Goal: Information Seeking & Learning: Learn about a topic

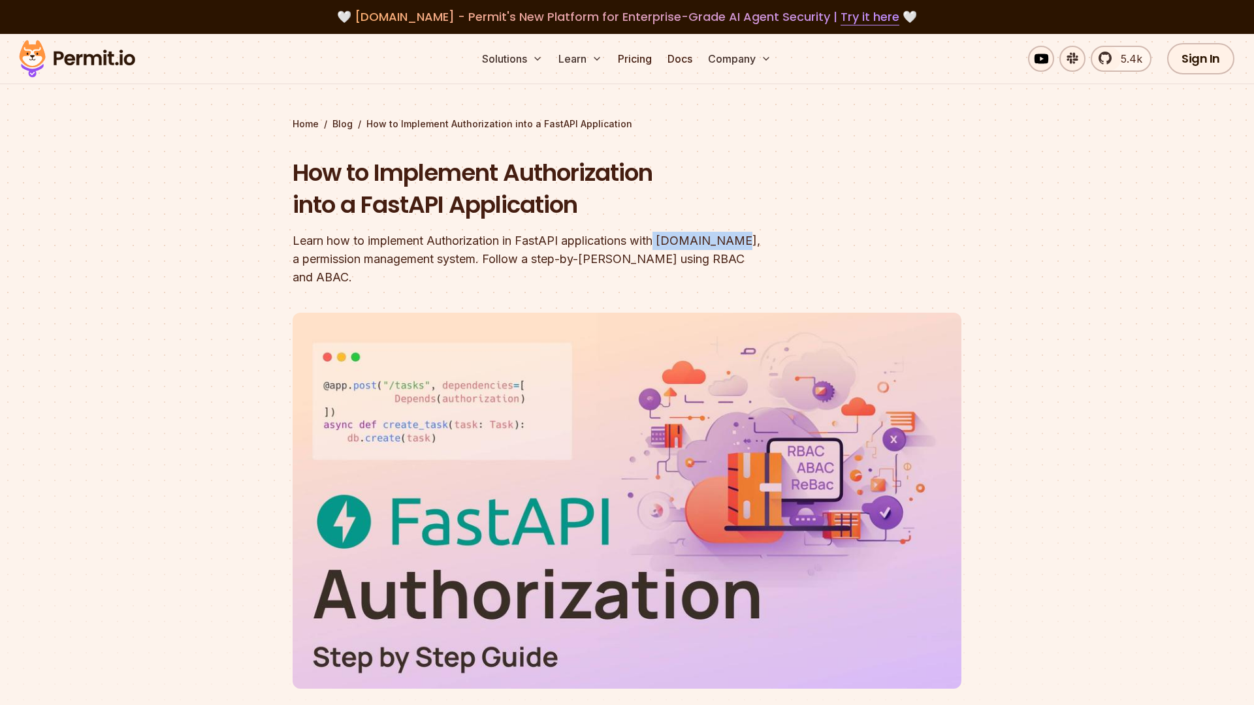
click at [723, 230] on div "How to Implement Authorization into a FastAPI Application Learn how to implemen…" at bounding box center [542, 222] width 501 height 130
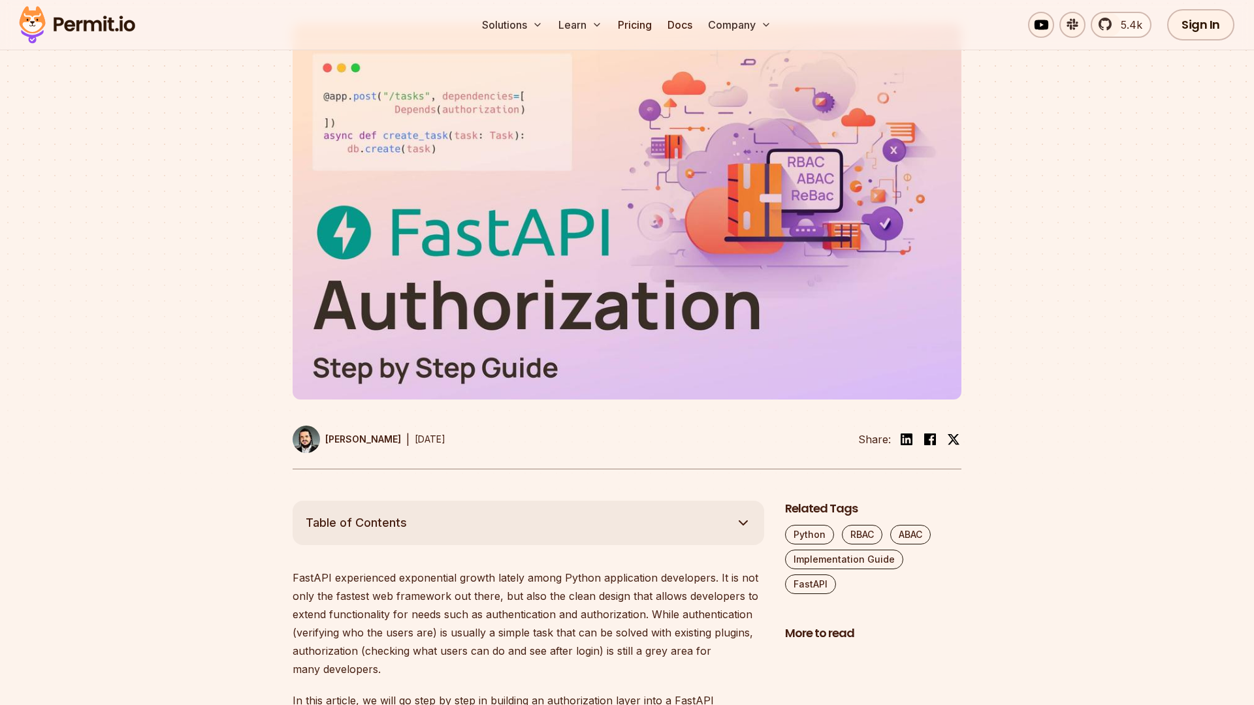
scroll to position [341, 0]
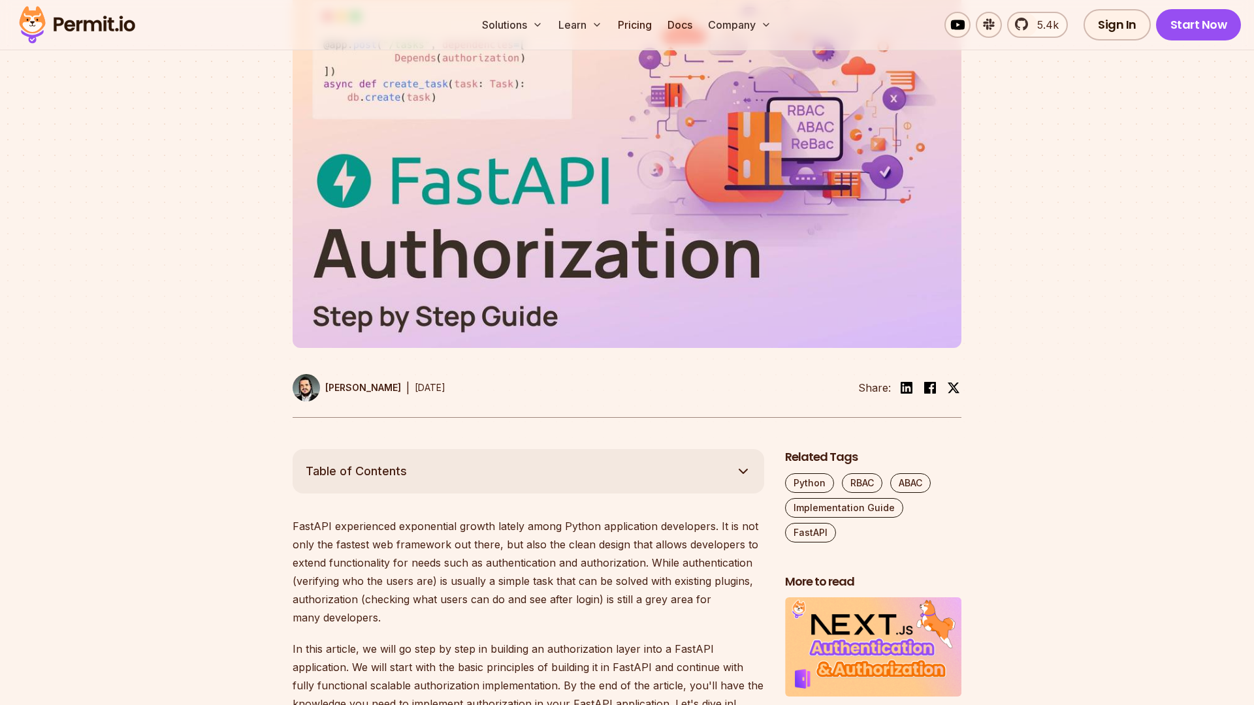
click at [633, 456] on button "Table of Contents" at bounding box center [527, 471] width 471 height 44
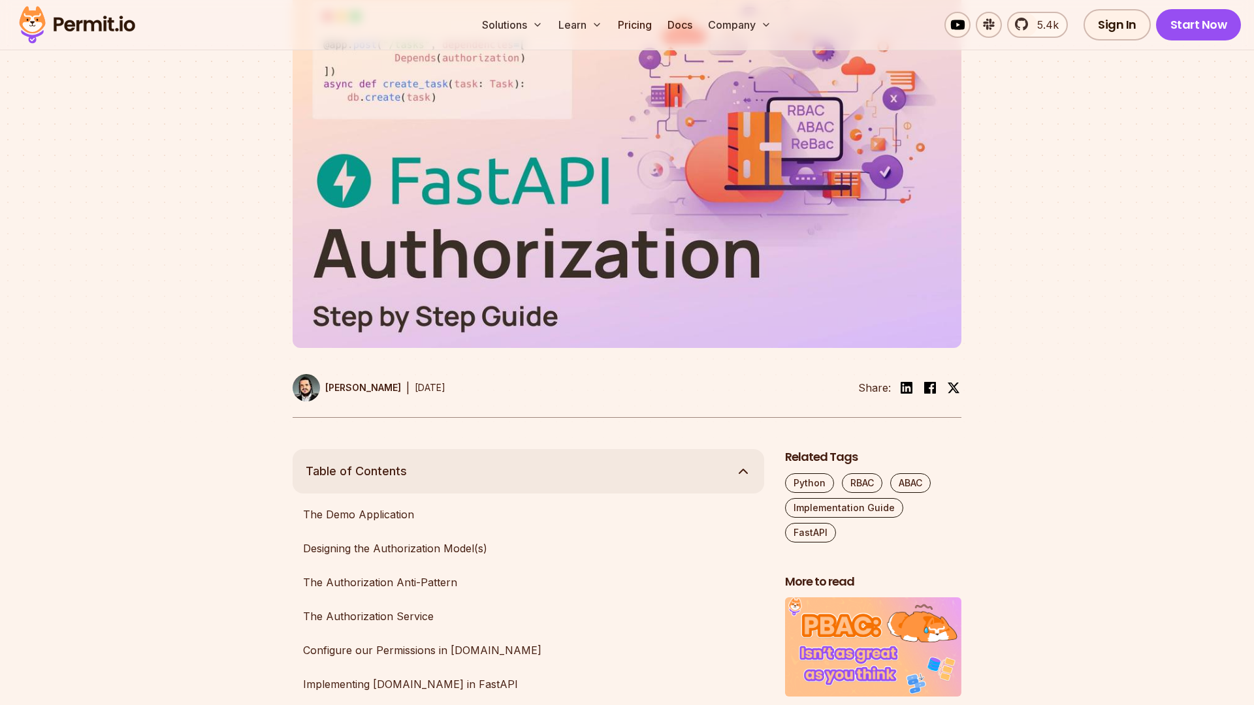
click at [633, 457] on button "Table of Contents" at bounding box center [527, 471] width 471 height 44
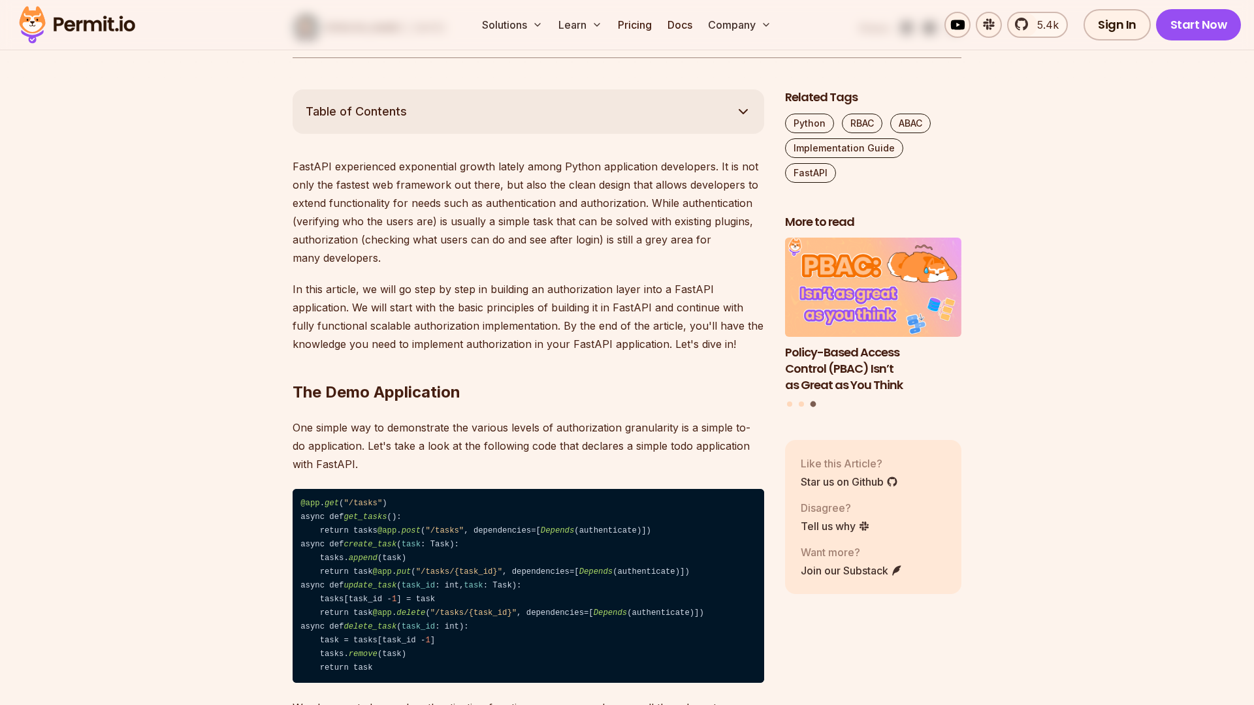
scroll to position [709, 0]
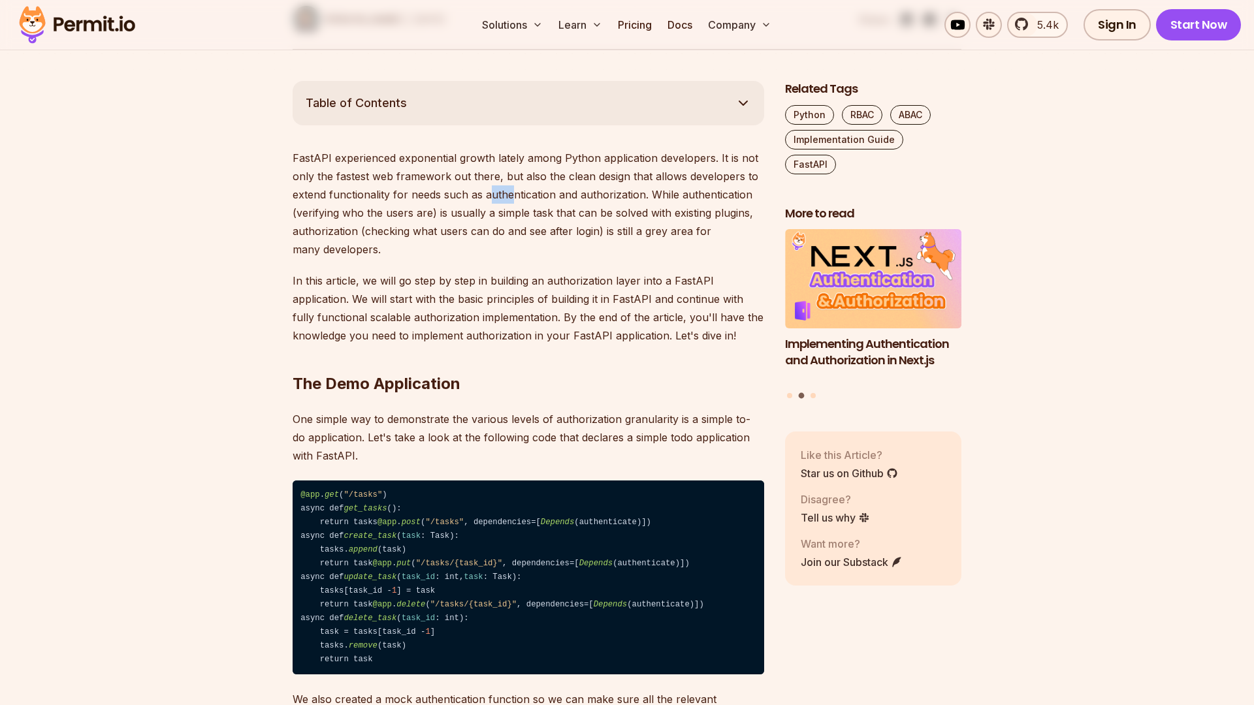
drag, startPoint x: 488, startPoint y: 183, endPoint x: 516, endPoint y: 183, distance: 28.1
click at [514, 183] on p "FastAPI experienced exponential growth lately among Python application develope…" at bounding box center [527, 204] width 471 height 110
drag, startPoint x: 573, startPoint y: 170, endPoint x: 625, endPoint y: 172, distance: 52.9
click at [625, 172] on p "FastAPI experienced exponential growth lately among Python application develope…" at bounding box center [527, 204] width 471 height 110
drag, startPoint x: 648, startPoint y: 178, endPoint x: 738, endPoint y: 178, distance: 89.4
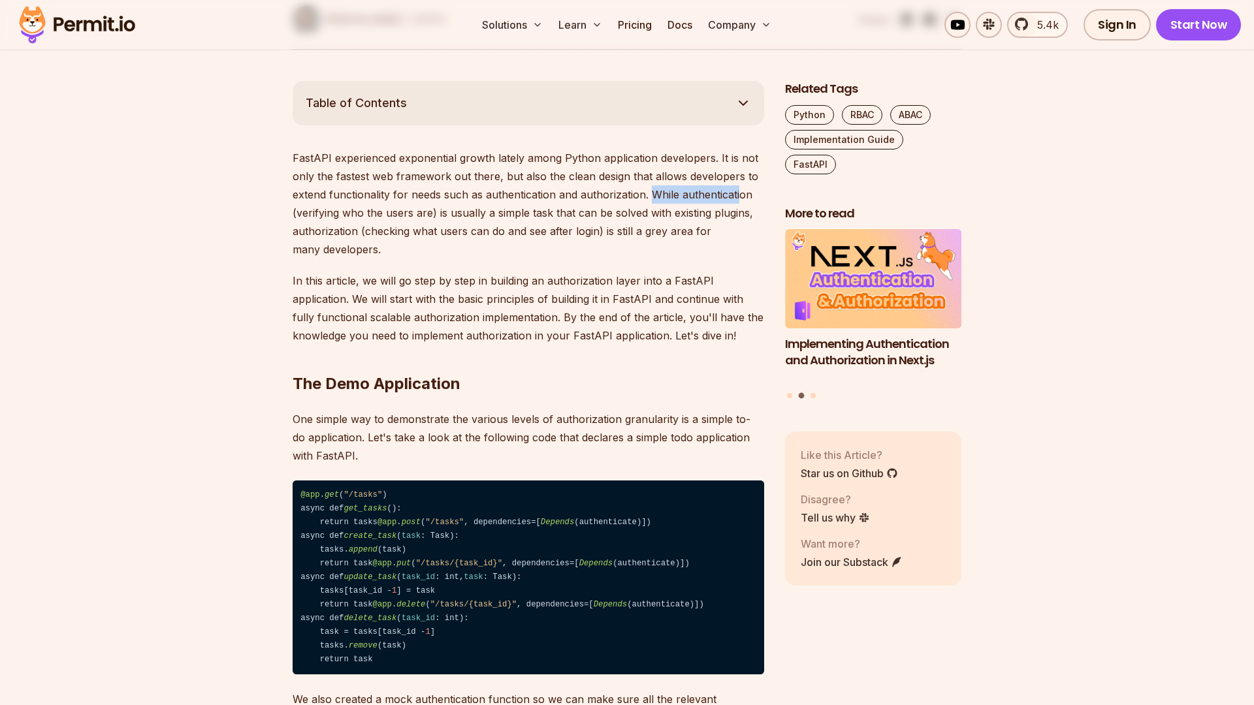
click at [738, 178] on p "FastAPI experienced exponential growth lately among Python application develope…" at bounding box center [527, 204] width 471 height 110
drag, startPoint x: 302, startPoint y: 197, endPoint x: 411, endPoint y: 200, distance: 109.1
click at [411, 200] on p "FastAPI experienced exponential growth lately among Python application develope…" at bounding box center [527, 204] width 471 height 110
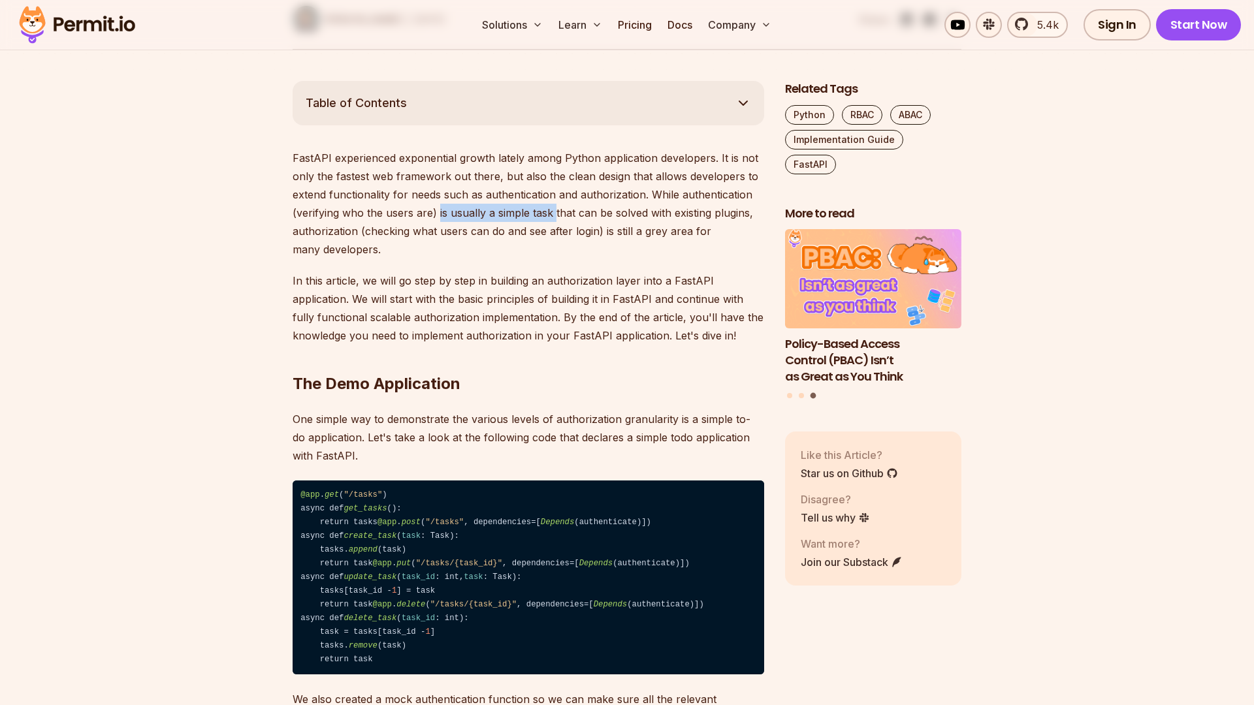
drag, startPoint x: 438, startPoint y: 201, endPoint x: 553, endPoint y: 200, distance: 114.9
click at [554, 201] on p "FastAPI experienced exponential growth lately among Python application develope…" at bounding box center [527, 204] width 471 height 110
click at [553, 200] on p "FastAPI experienced exponential growth lately among Python application develope…" at bounding box center [527, 204] width 471 height 110
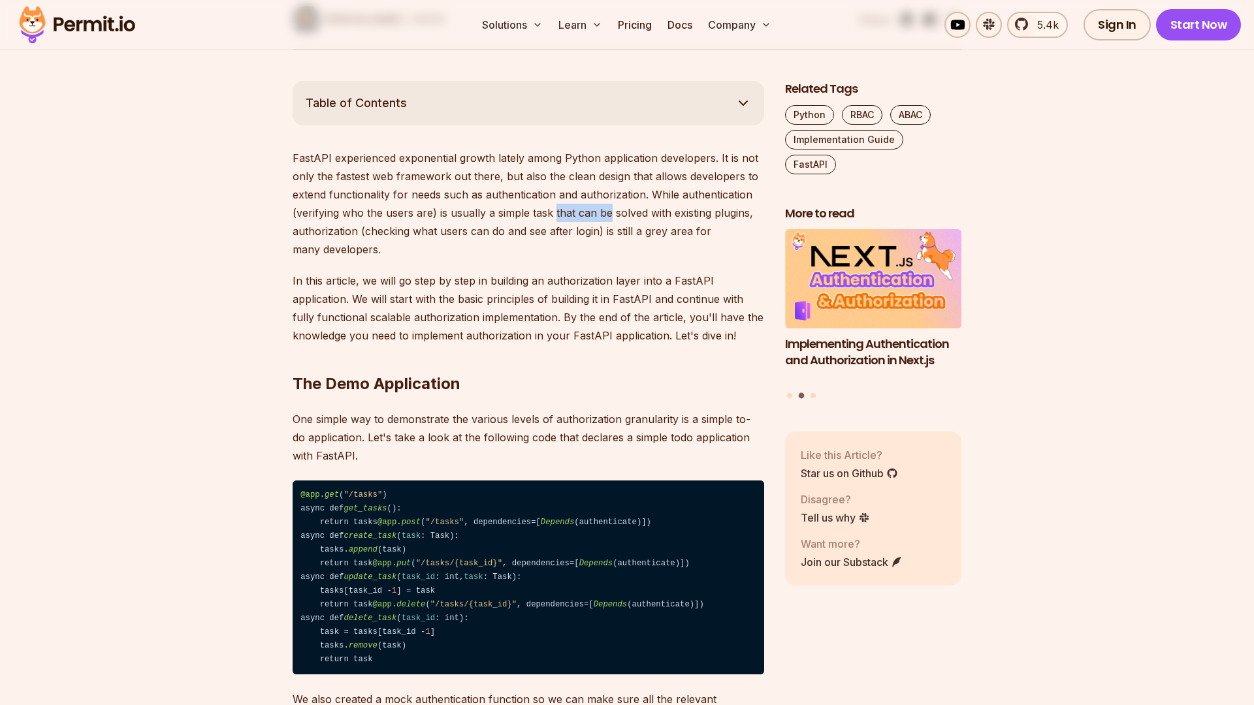
drag, startPoint x: 554, startPoint y: 200, endPoint x: 515, endPoint y: 195, distance: 38.9
click at [595, 197] on p "FastAPI experienced exponential growth lately among Python application develope…" at bounding box center [527, 204] width 471 height 110
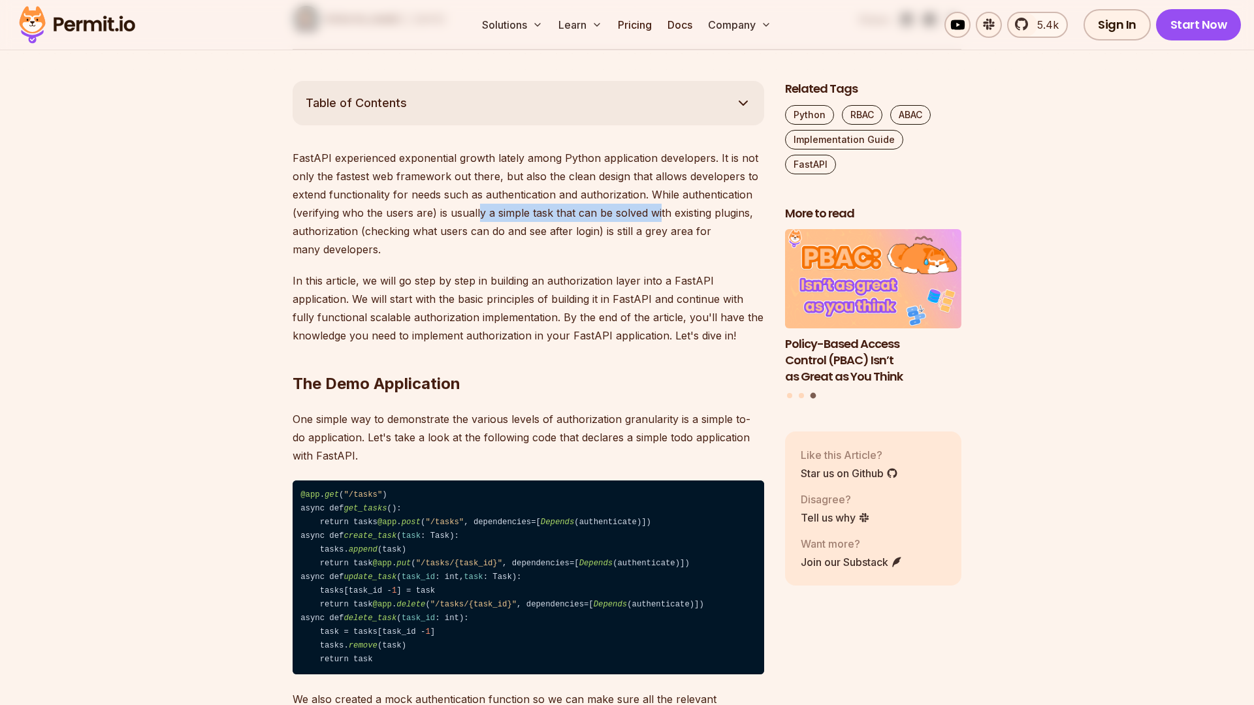
drag, startPoint x: 479, startPoint y: 200, endPoint x: 659, endPoint y: 198, distance: 179.6
click at [659, 199] on p "FastAPI experienced exponential growth lately among Python application develope…" at bounding box center [527, 204] width 471 height 110
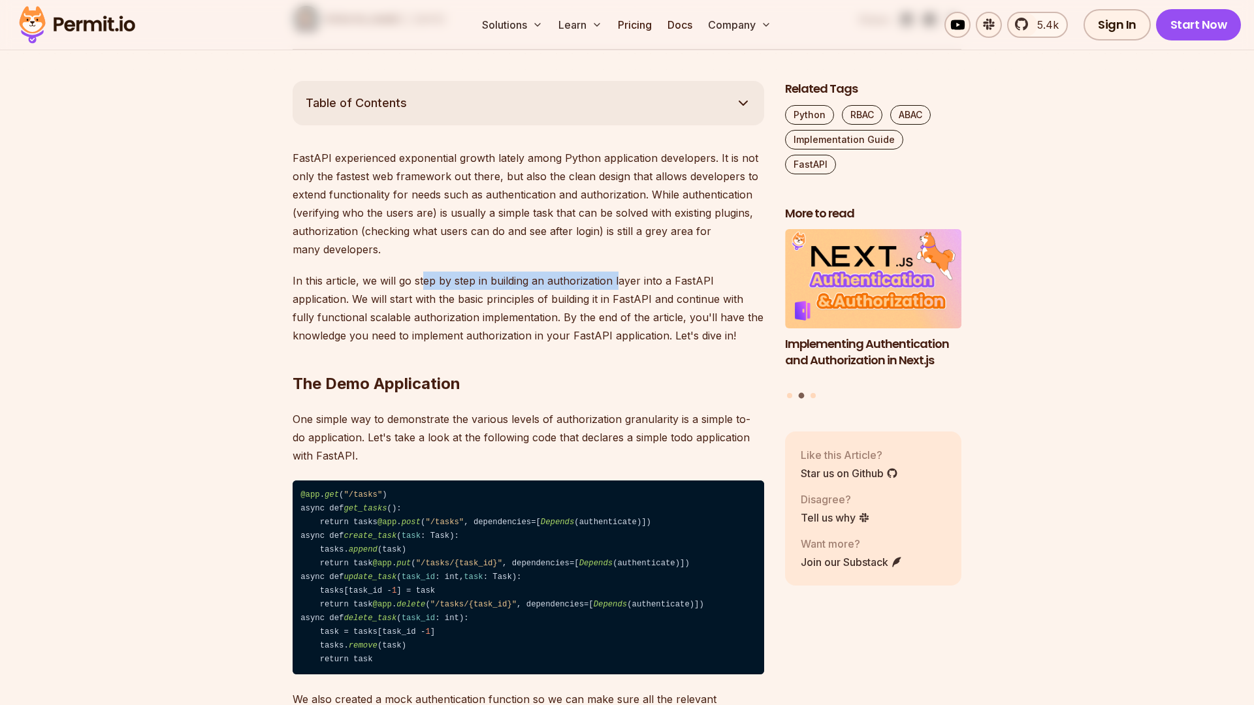
drag, startPoint x: 423, startPoint y: 266, endPoint x: 612, endPoint y: 261, distance: 189.4
click at [615, 272] on p "In this article, we will go step by step in building an authorization layer int…" at bounding box center [527, 308] width 471 height 73
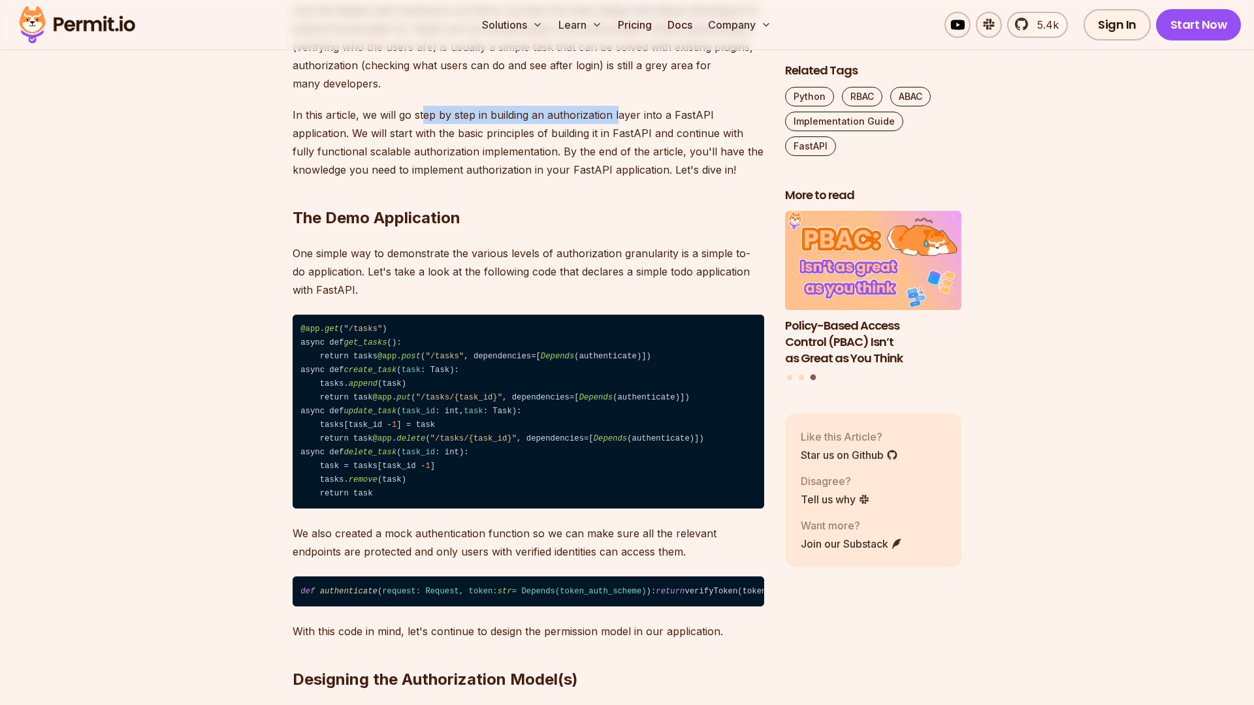
scroll to position [877, 0]
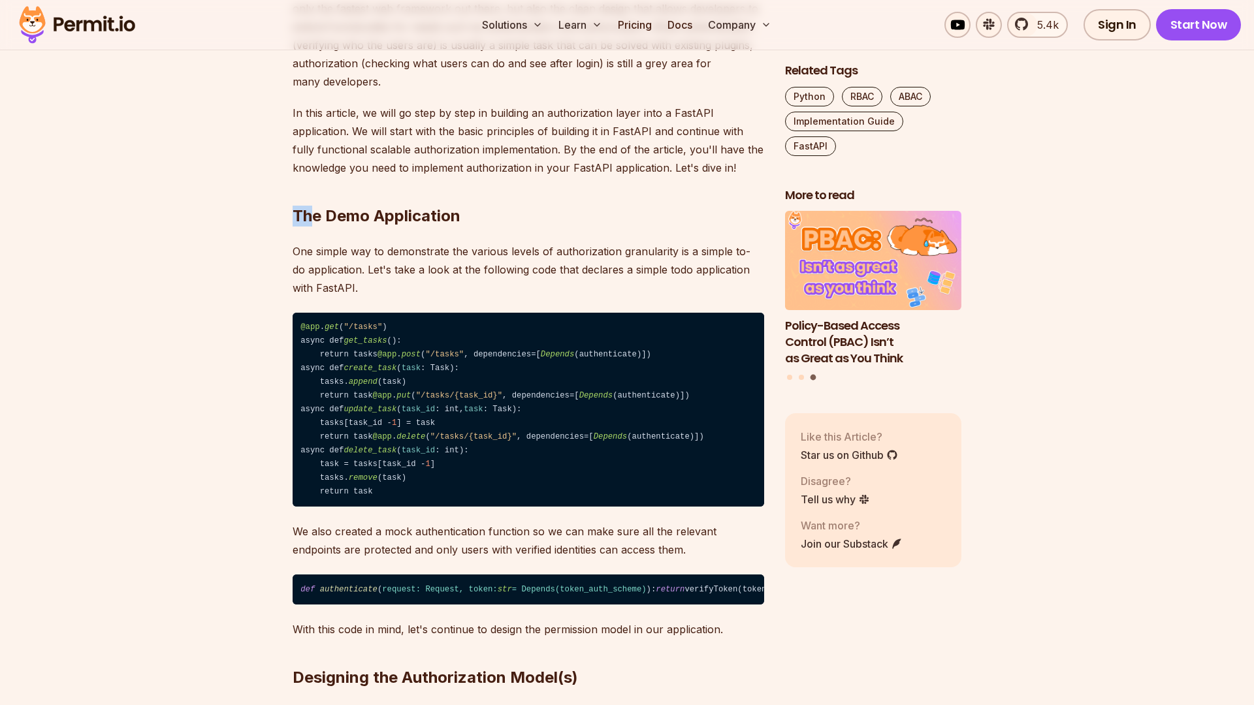
drag, startPoint x: 291, startPoint y: 200, endPoint x: 309, endPoint y: 200, distance: 18.3
drag, startPoint x: 328, startPoint y: 198, endPoint x: 368, endPoint y: 200, distance: 39.2
click at [353, 199] on h2 "The Demo Application" at bounding box center [527, 189] width 471 height 73
drag, startPoint x: 382, startPoint y: 194, endPoint x: 472, endPoint y: 191, distance: 90.2
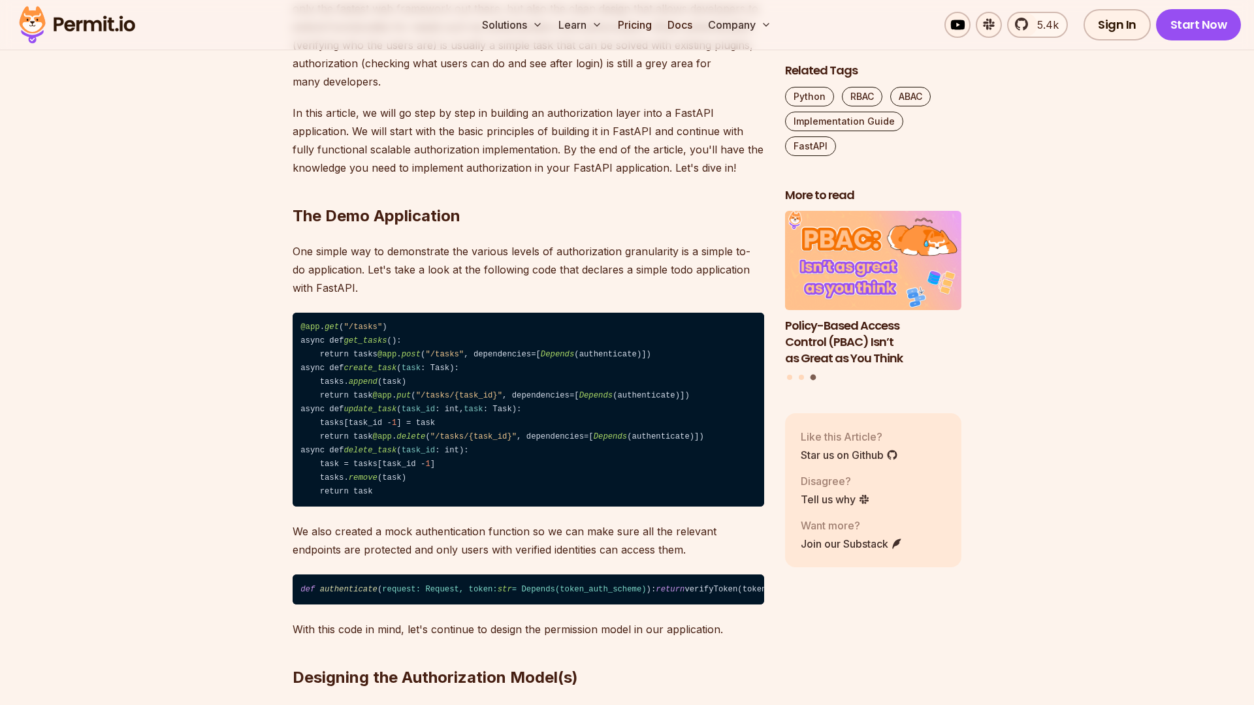
click at [443, 194] on h2 "The Demo Application" at bounding box center [527, 189] width 471 height 73
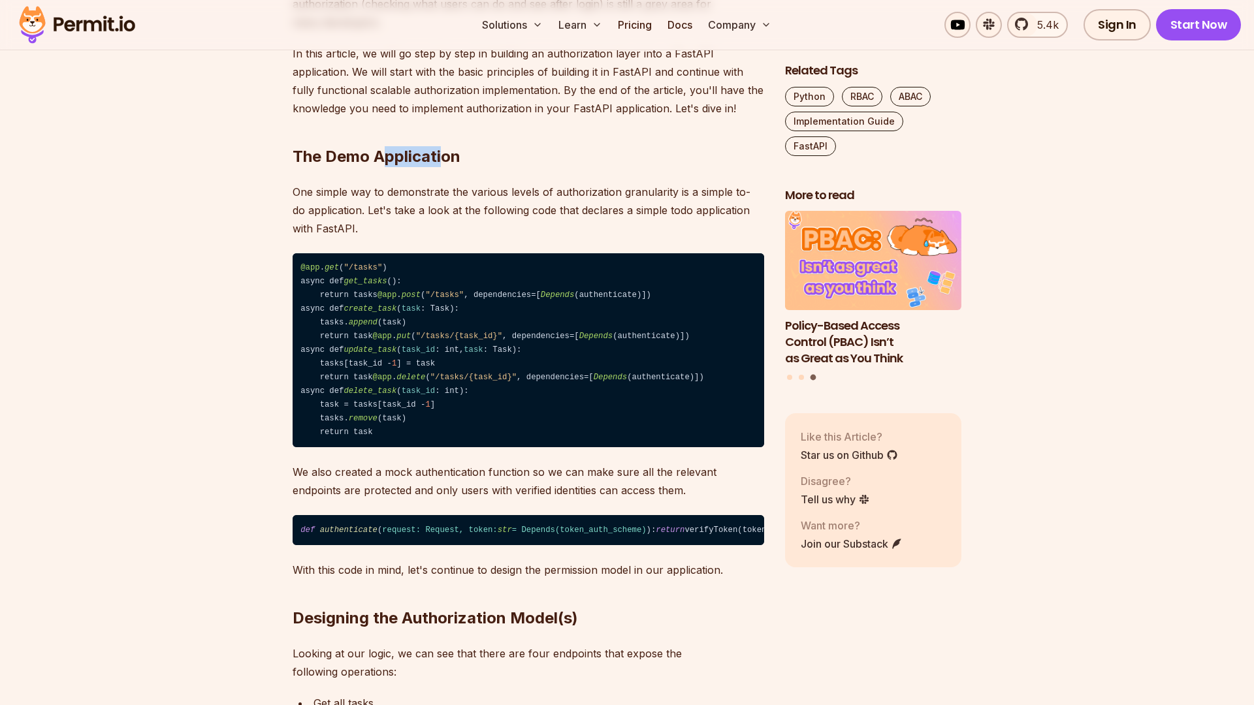
scroll to position [955, 0]
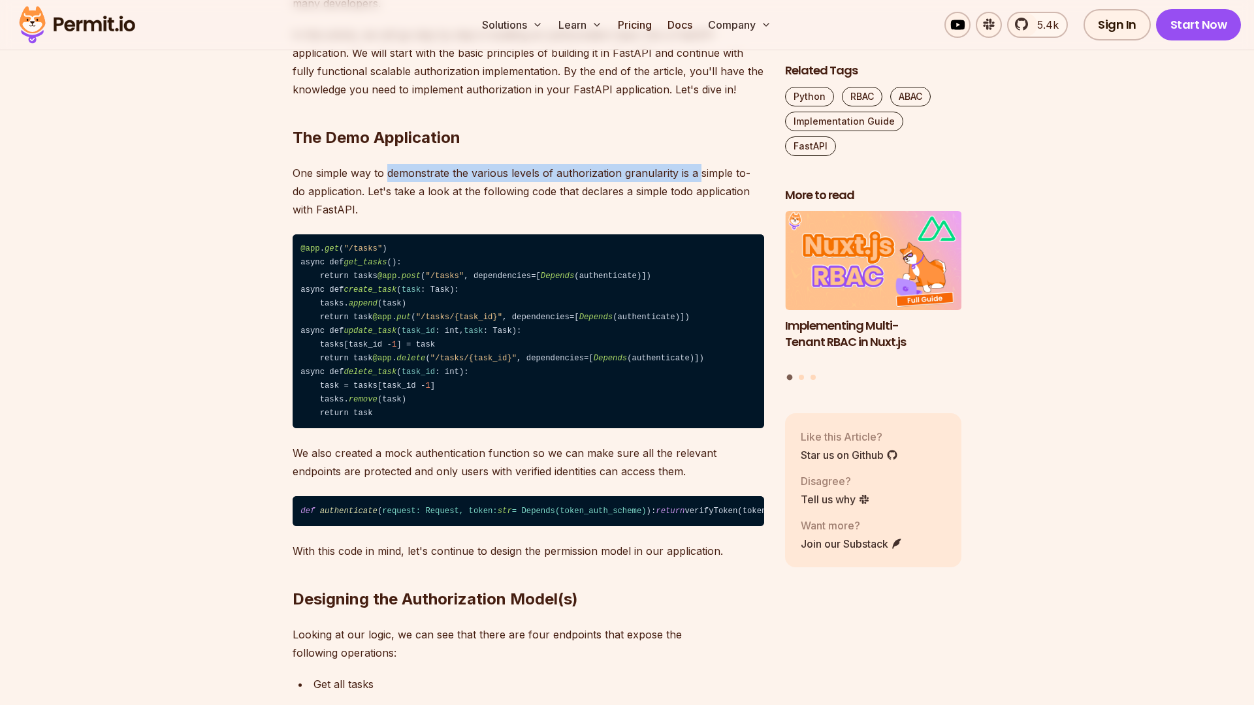
drag, startPoint x: 388, startPoint y: 155, endPoint x: 697, endPoint y: 151, distance: 308.8
click at [697, 164] on p "One simple way to demonstrate the various levels of authorization granularity i…" at bounding box center [527, 191] width 471 height 55
drag, startPoint x: 622, startPoint y: 157, endPoint x: 673, endPoint y: 160, distance: 51.0
click at [673, 164] on p "One simple way to demonstrate the various levels of authorization granularity i…" at bounding box center [527, 191] width 471 height 55
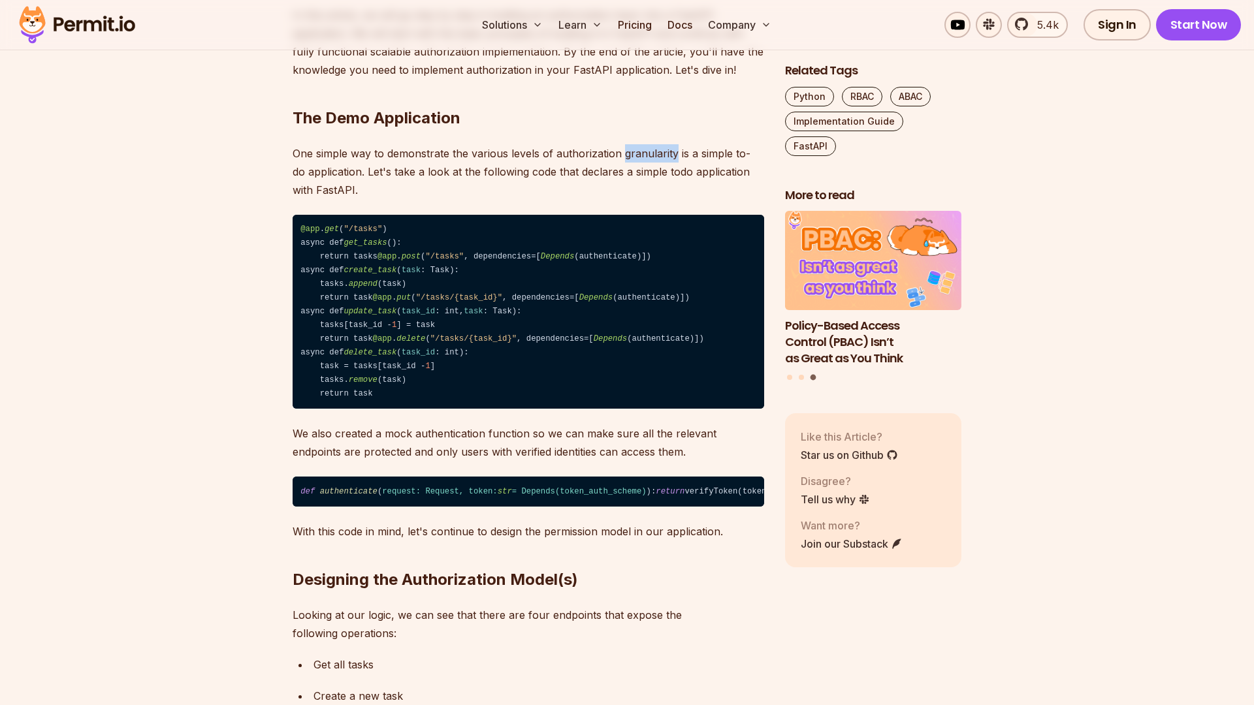
scroll to position [982, 0]
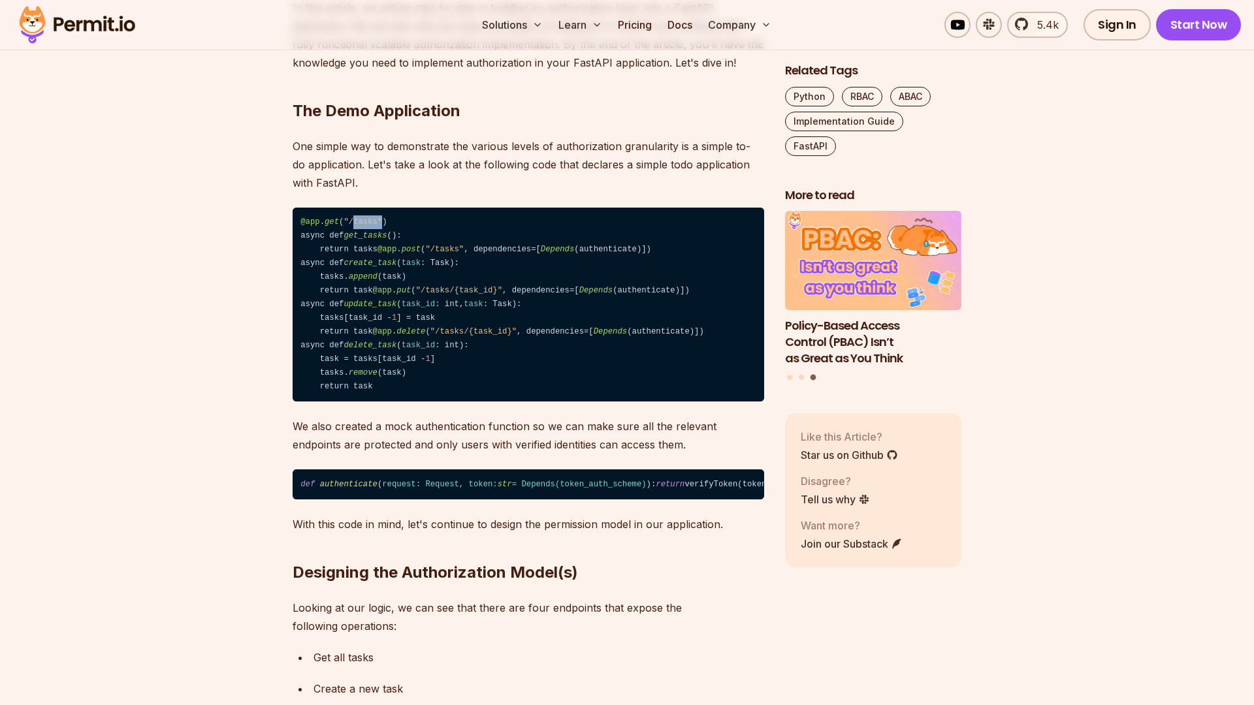
drag, startPoint x: 353, startPoint y: 204, endPoint x: 383, endPoint y: 206, distance: 30.1
click at [383, 208] on code "@app . get ( "/tasks" ) async def get_tasks (): return tasks @app . post ( "/ta…" at bounding box center [527, 305] width 471 height 195
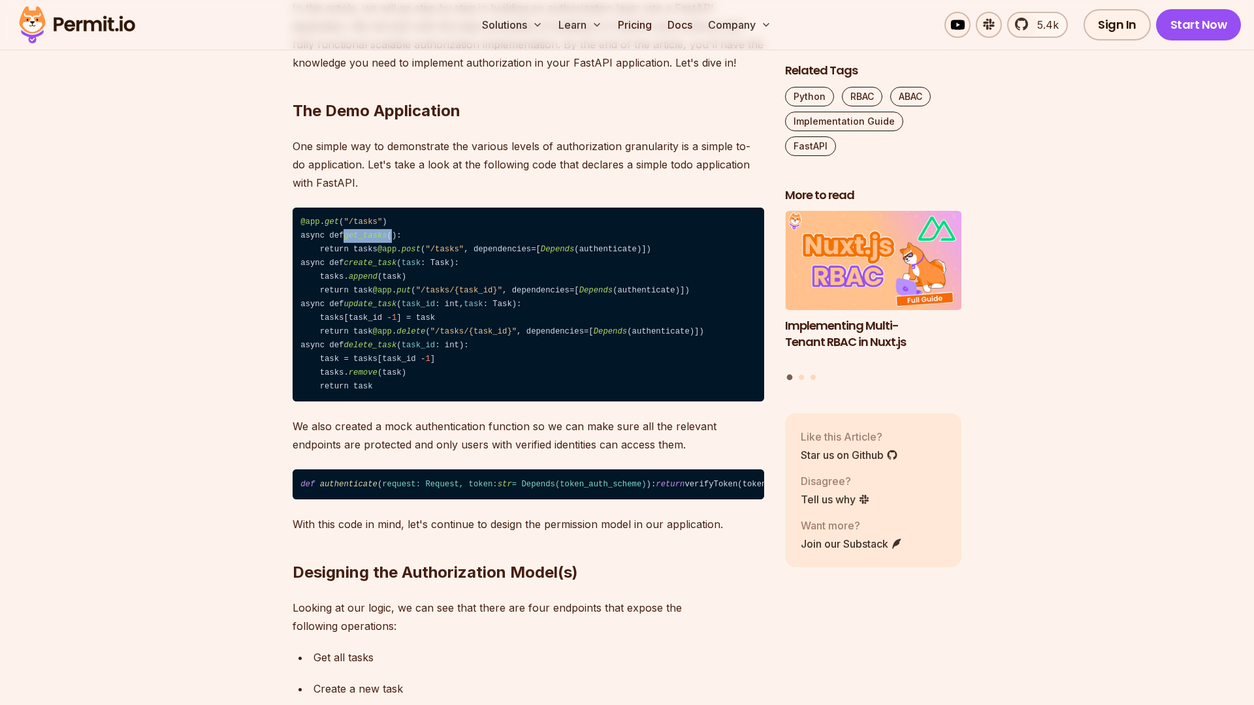
drag, startPoint x: 349, startPoint y: 216, endPoint x: 397, endPoint y: 216, distance: 47.7
click at [397, 216] on code "@app . get ( "/tasks" ) async def get_tasks (): return tasks @app . post ( "/ta…" at bounding box center [527, 305] width 471 height 195
drag, startPoint x: 367, startPoint y: 226, endPoint x: 425, endPoint y: 226, distance: 58.1
click at [422, 226] on code "@app . get ( "/tasks" ) async def get_tasks (): return tasks @app . post ( "/ta…" at bounding box center [527, 305] width 471 height 195
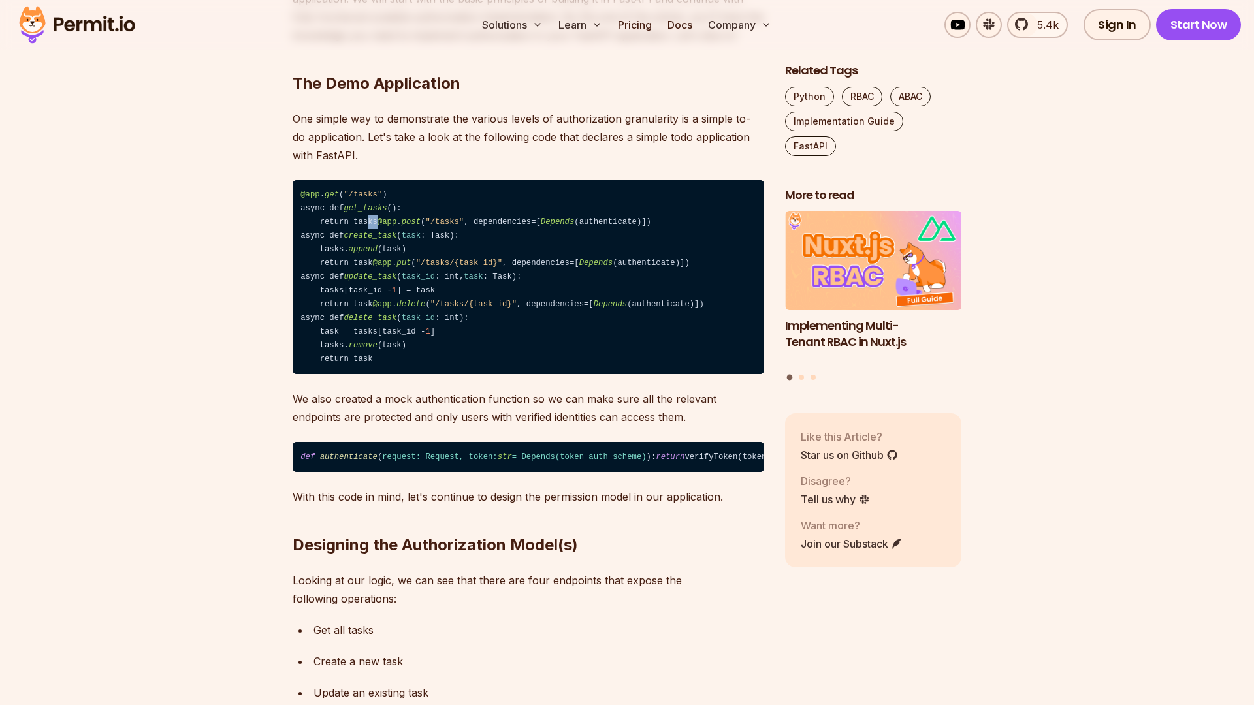
scroll to position [1013, 0]
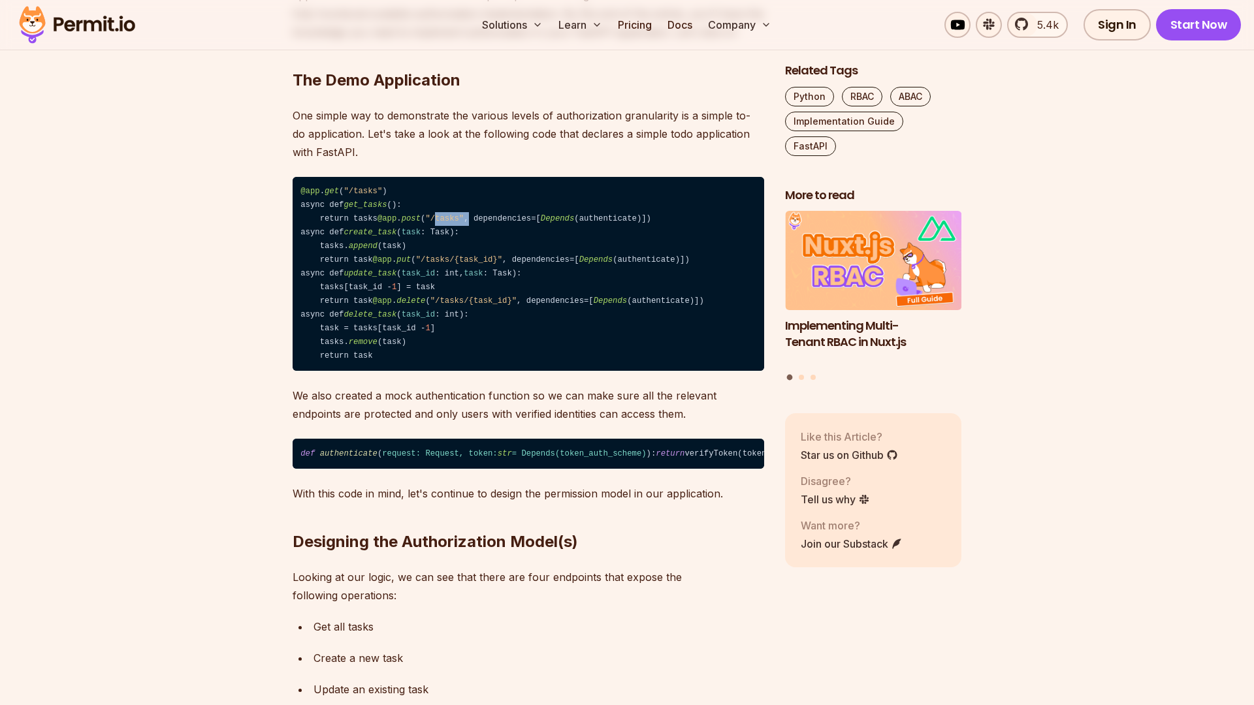
drag, startPoint x: 357, startPoint y: 228, endPoint x: 392, endPoint y: 228, distance: 34.6
click at [391, 228] on code "@app . get ( "/tasks" ) async def get_tasks (): return tasks @app . post ( "/ta…" at bounding box center [527, 274] width 471 height 195
drag, startPoint x: 405, startPoint y: 229, endPoint x: 472, endPoint y: 240, distance: 68.1
click at [473, 242] on code "@app . get ( "/tasks" ) async def get_tasks (): return tasks @app . post ( "/ta…" at bounding box center [527, 274] width 471 height 195
click at [472, 240] on code "@app . get ( "/tasks" ) async def get_tasks (): return tasks @app . post ( "/ta…" at bounding box center [527, 274] width 471 height 195
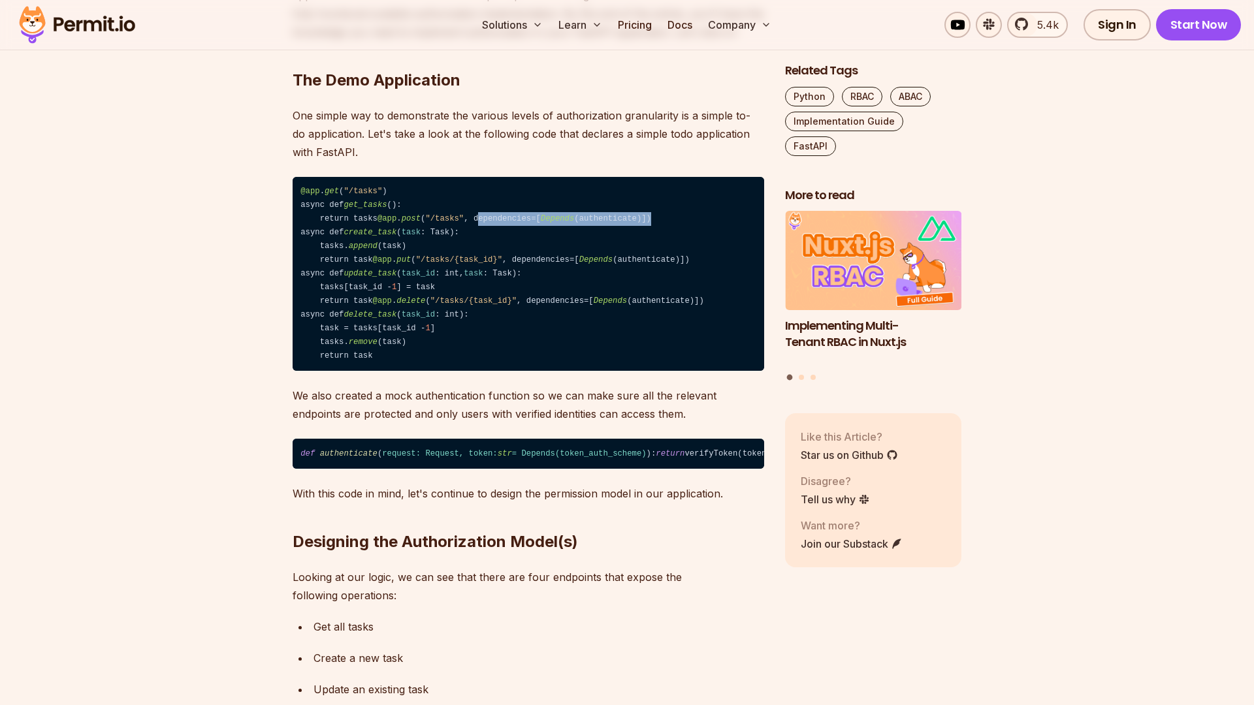
drag, startPoint x: 400, startPoint y: 227, endPoint x: 575, endPoint y: 229, distance: 175.6
click at [575, 229] on code "@app . get ( "/tasks" ) async def get_tasks (): return tasks @app . post ( "/ta…" at bounding box center [527, 274] width 471 height 195
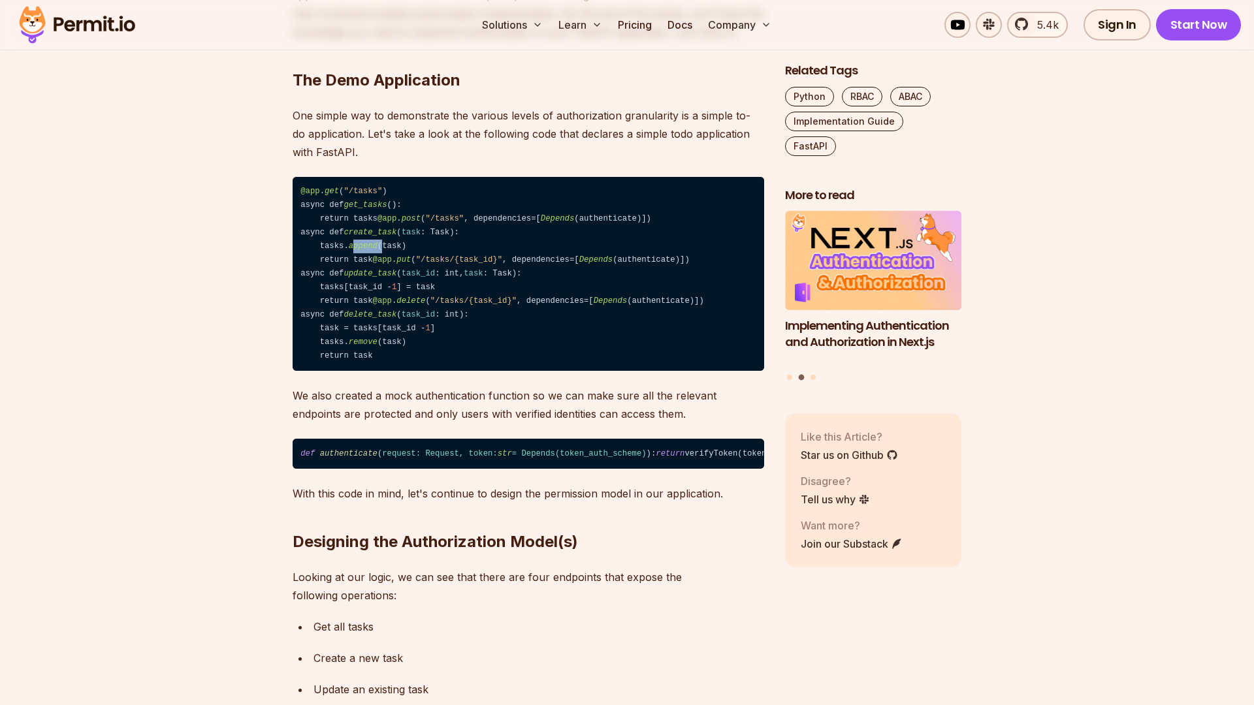
drag, startPoint x: 354, startPoint y: 257, endPoint x: 383, endPoint y: 258, distance: 28.7
click at [383, 258] on code "@app . get ( "/tasks" ) async def get_tasks (): return tasks @app . post ( "/ta…" at bounding box center [527, 274] width 471 height 195
drag, startPoint x: 385, startPoint y: 259, endPoint x: 428, endPoint y: 259, distance: 43.1
click at [428, 259] on code "@app . get ( "/tasks" ) async def get_tasks (): return tasks @app . post ( "/ta…" at bounding box center [527, 274] width 471 height 195
drag, startPoint x: 330, startPoint y: 268, endPoint x: 426, endPoint y: 269, distance: 96.0
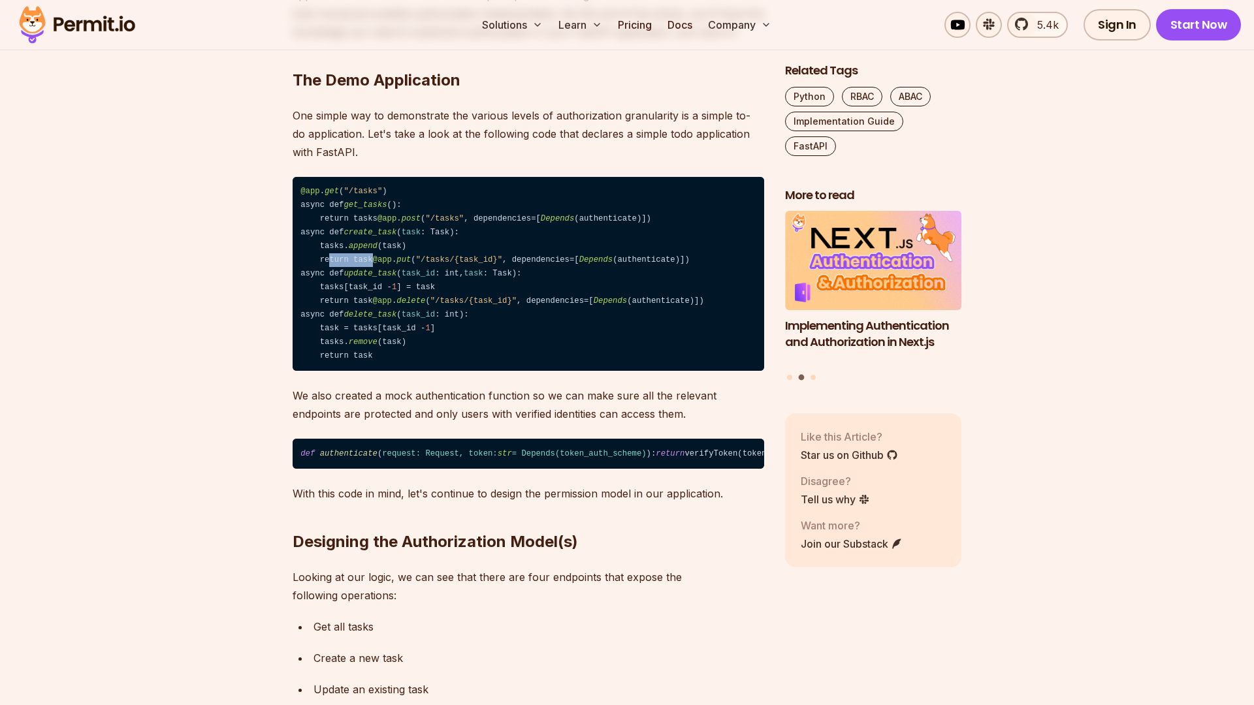
click at [389, 269] on code "@app . get ( "/tasks" ) async def get_tasks (): return tasks @app . post ( "/ta…" at bounding box center [527, 274] width 471 height 195
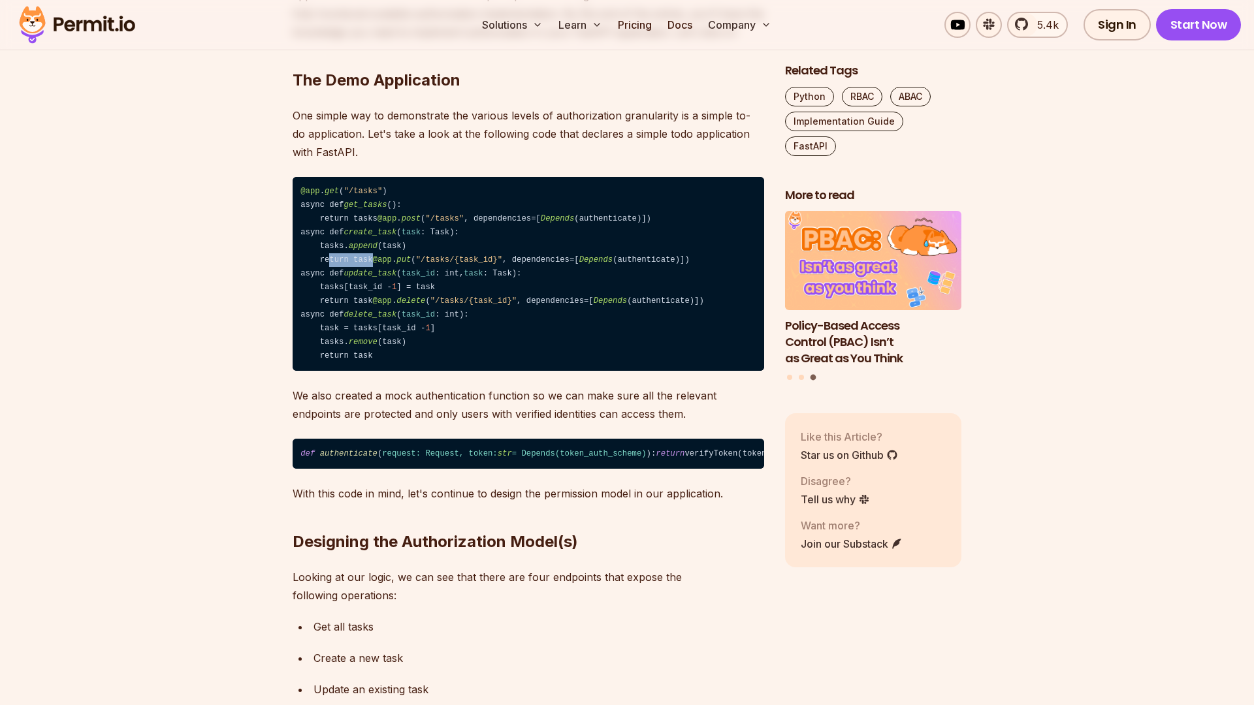
drag, startPoint x: 462, startPoint y: 227, endPoint x: 561, endPoint y: 217, distance: 99.0
click at [564, 219] on code "@app . get ( "/tasks" ) async def get_tasks (): return tasks @app . post ( "/ta…" at bounding box center [527, 274] width 471 height 195
click at [563, 227] on code "@app . get ( "/tasks" ) async def get_tasks (): return tasks @app . post ( "/ta…" at bounding box center [527, 274] width 471 height 195
drag, startPoint x: 505, startPoint y: 228, endPoint x: 569, endPoint y: 229, distance: 64.0
click at [563, 229] on code "@app . get ( "/tasks" ) async def get_tasks (): return tasks @app . post ( "/ta…" at bounding box center [527, 274] width 471 height 195
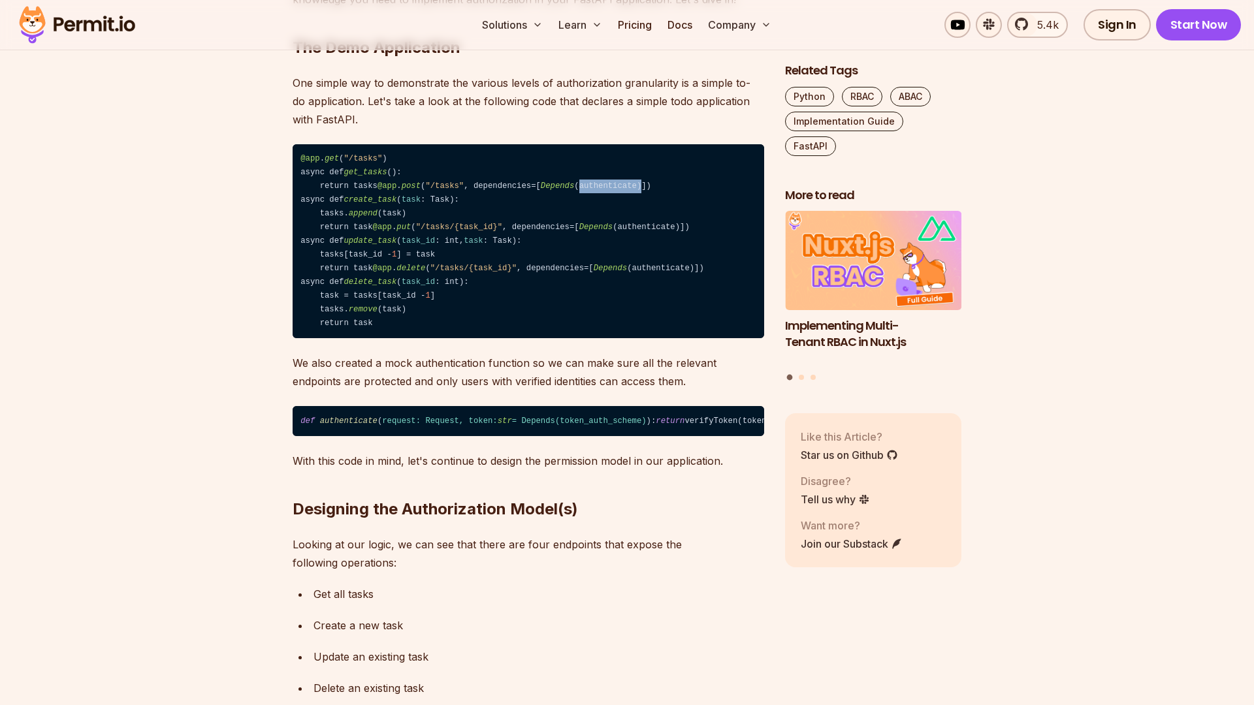
scroll to position [1048, 0]
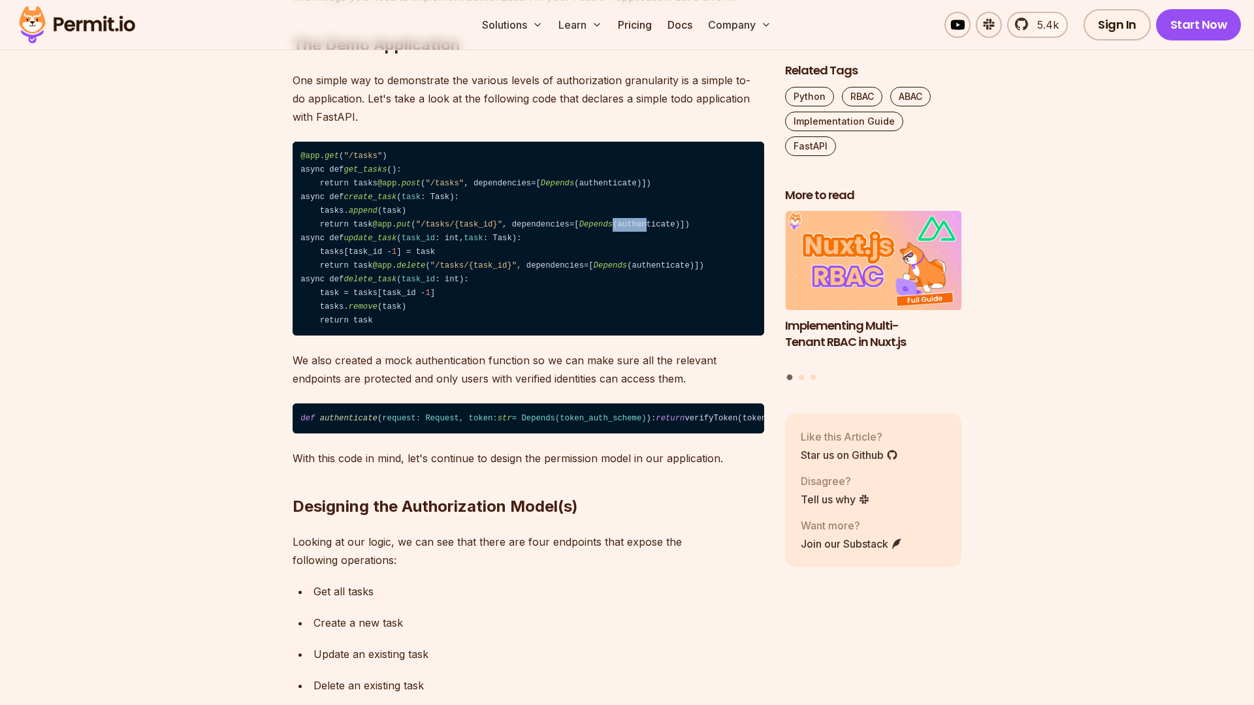
drag, startPoint x: 543, startPoint y: 261, endPoint x: 607, endPoint y: 261, distance: 63.3
click at [602, 261] on code "@app . get ( "/tasks" ) async def get_tasks (): return tasks @app . post ( "/ta…" at bounding box center [527, 239] width 471 height 195
click at [594, 279] on code "@app . get ( "/tasks" ) async def get_tasks (): return tasks @app . post ( "/ta…" at bounding box center [527, 239] width 471 height 195
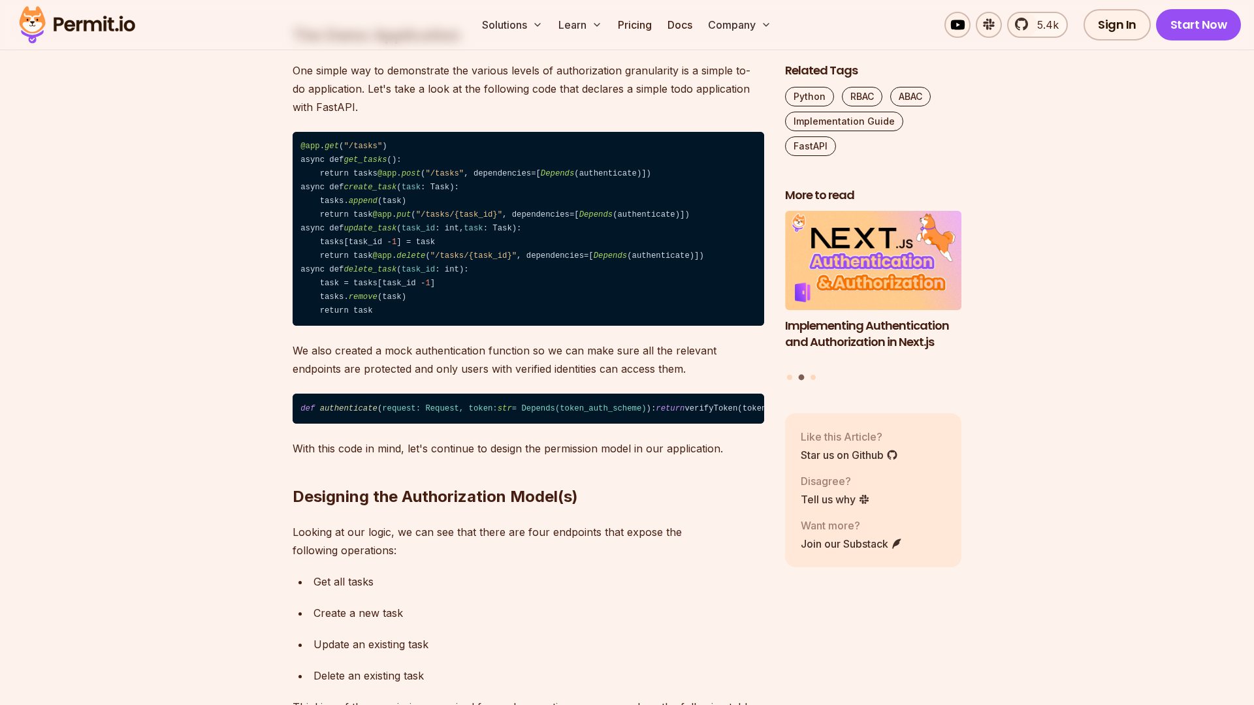
scroll to position [1060, 0]
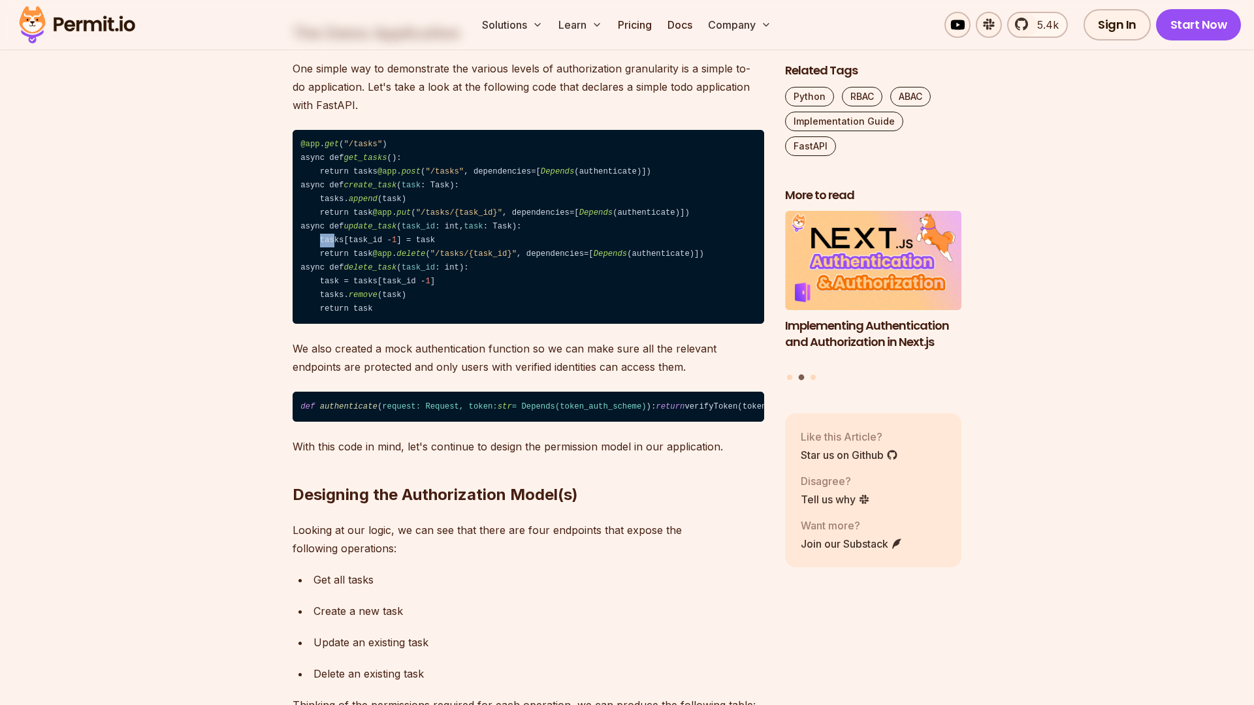
drag, startPoint x: 321, startPoint y: 277, endPoint x: 336, endPoint y: 277, distance: 15.0
click at [336, 277] on code "@app . get ( "/tasks" ) async def get_tasks (): return tasks @app . post ( "/ta…" at bounding box center [527, 227] width 471 height 195
drag, startPoint x: 355, startPoint y: 281, endPoint x: 402, endPoint y: 282, distance: 47.0
click at [402, 282] on code "@app . get ( "/tasks" ) async def get_tasks (): return tasks @app . post ( "/ta…" at bounding box center [527, 227] width 471 height 195
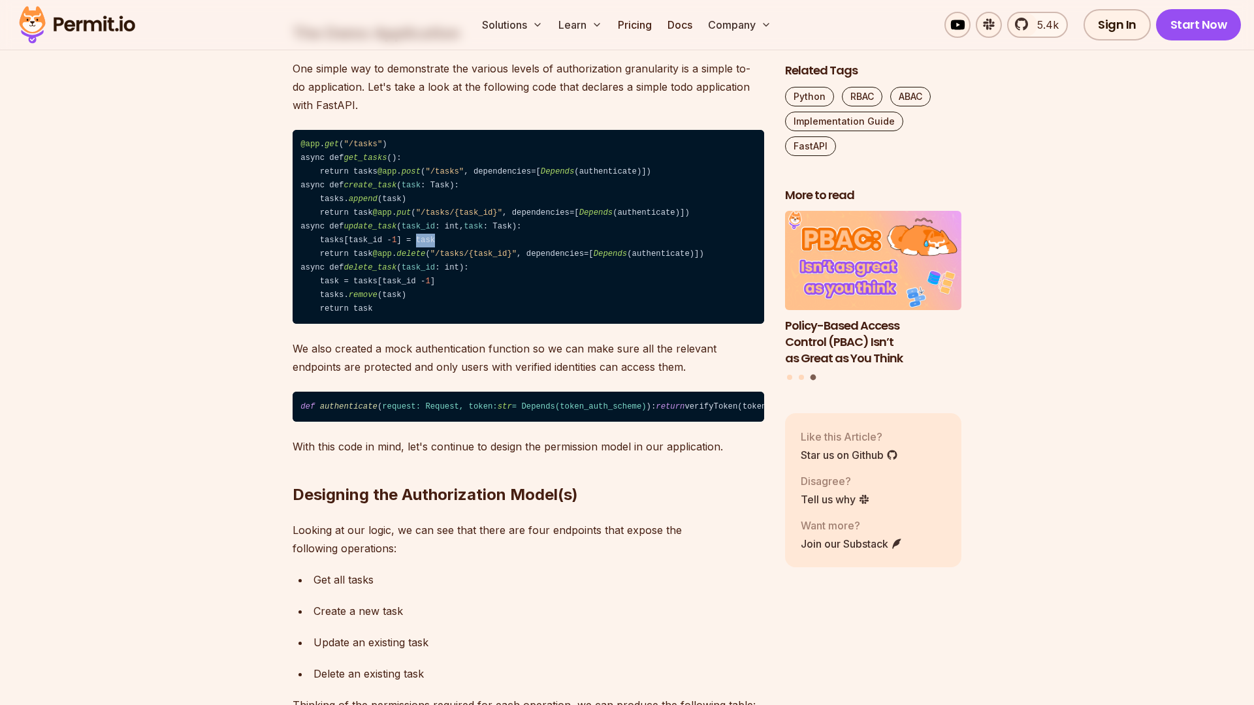
drag, startPoint x: 422, startPoint y: 279, endPoint x: 441, endPoint y: 279, distance: 18.9
click at [441, 279] on code "@app . get ( "/tasks" ) async def get_tasks (): return tasks @app . post ( "/ta…" at bounding box center [527, 227] width 471 height 195
drag, startPoint x: 320, startPoint y: 291, endPoint x: 409, endPoint y: 291, distance: 88.8
click at [409, 291] on code "@app . get ( "/tasks" ) async def get_tasks (): return tasks @app . post ( "/ta…" at bounding box center [527, 227] width 471 height 195
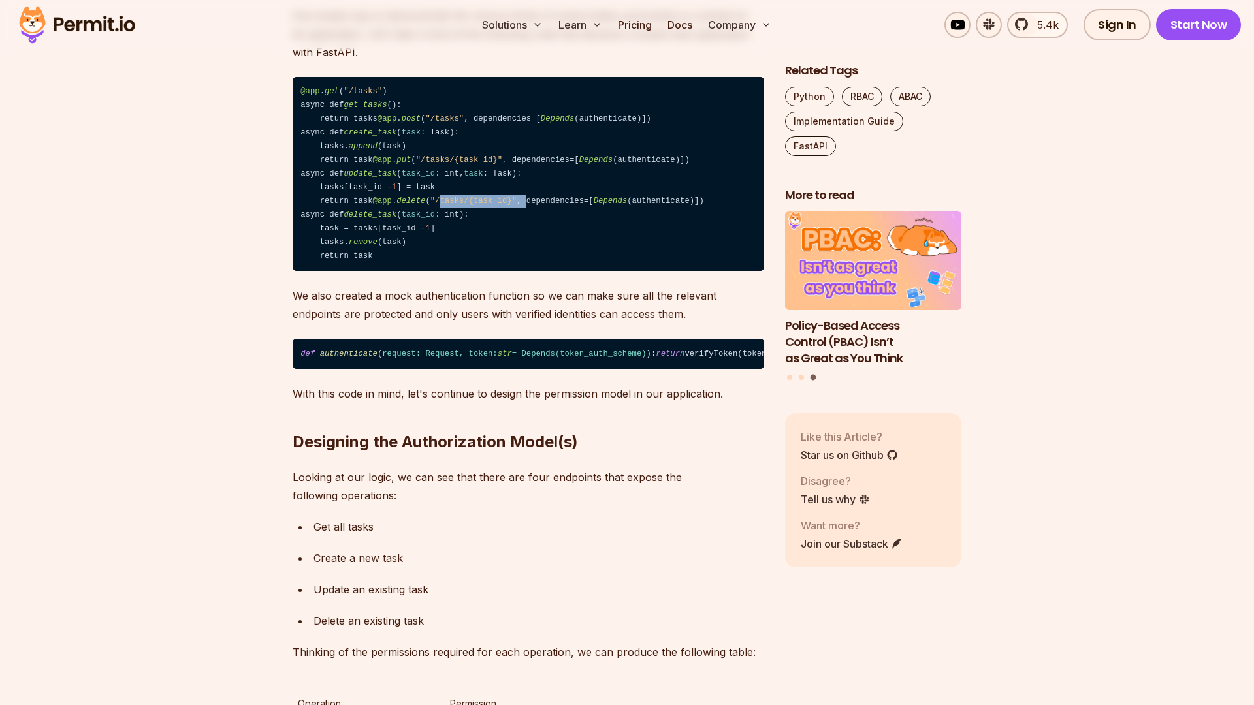
drag, startPoint x: 368, startPoint y: 272, endPoint x: 452, endPoint y: 270, distance: 84.2
click at [454, 270] on code "@app . get ( "/tasks" ) async def get_tasks (): return tasks @app . post ( "/ta…" at bounding box center [527, 174] width 471 height 195
click at [469, 272] on code "@app . get ( "/tasks" ) async def get_tasks (): return tasks @app . post ( "/ta…" at bounding box center [527, 174] width 471 height 195
drag, startPoint x: 395, startPoint y: 264, endPoint x: 475, endPoint y: 264, distance: 79.7
click at [474, 264] on code "@app . get ( "/tasks" ) async def get_tasks (): return tasks @app . post ( "/ta…" at bounding box center [527, 174] width 471 height 195
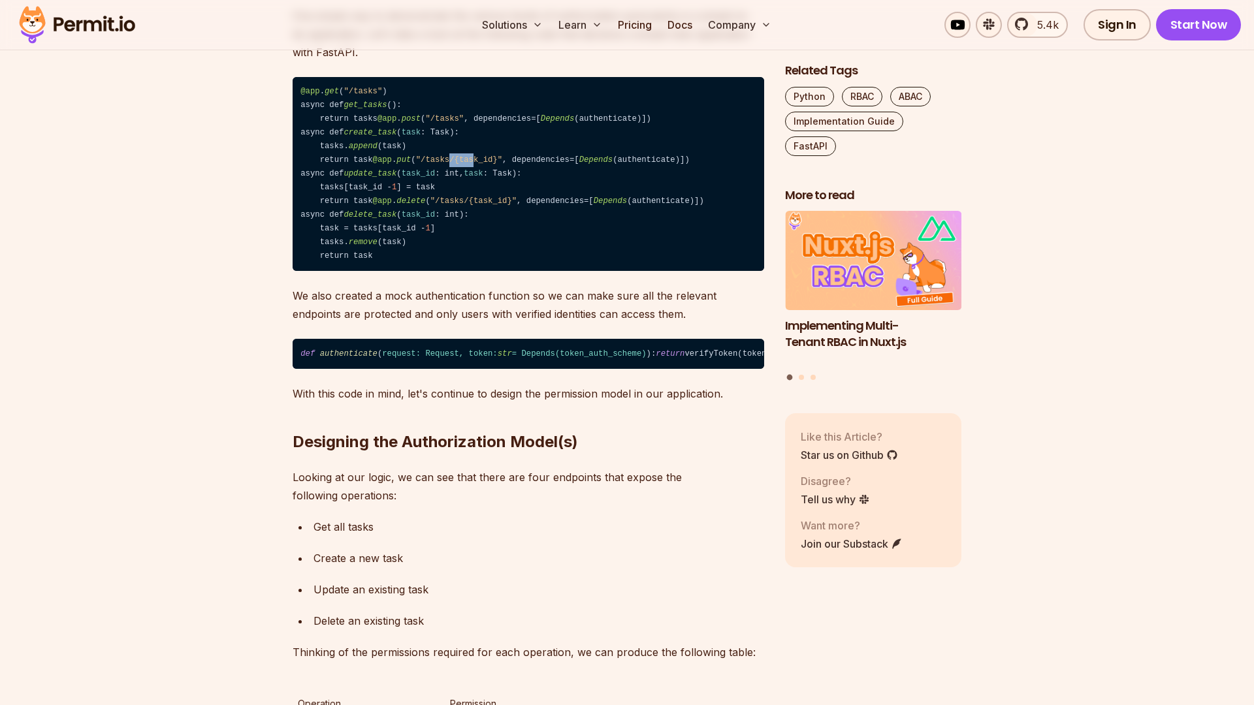
drag, startPoint x: 379, startPoint y: 197, endPoint x: 484, endPoint y: 200, distance: 105.2
click at [450, 197] on code "@app . get ( "/tasks" ) async def get_tasks (): return tasks @app . post ( "/ta…" at bounding box center [527, 174] width 471 height 195
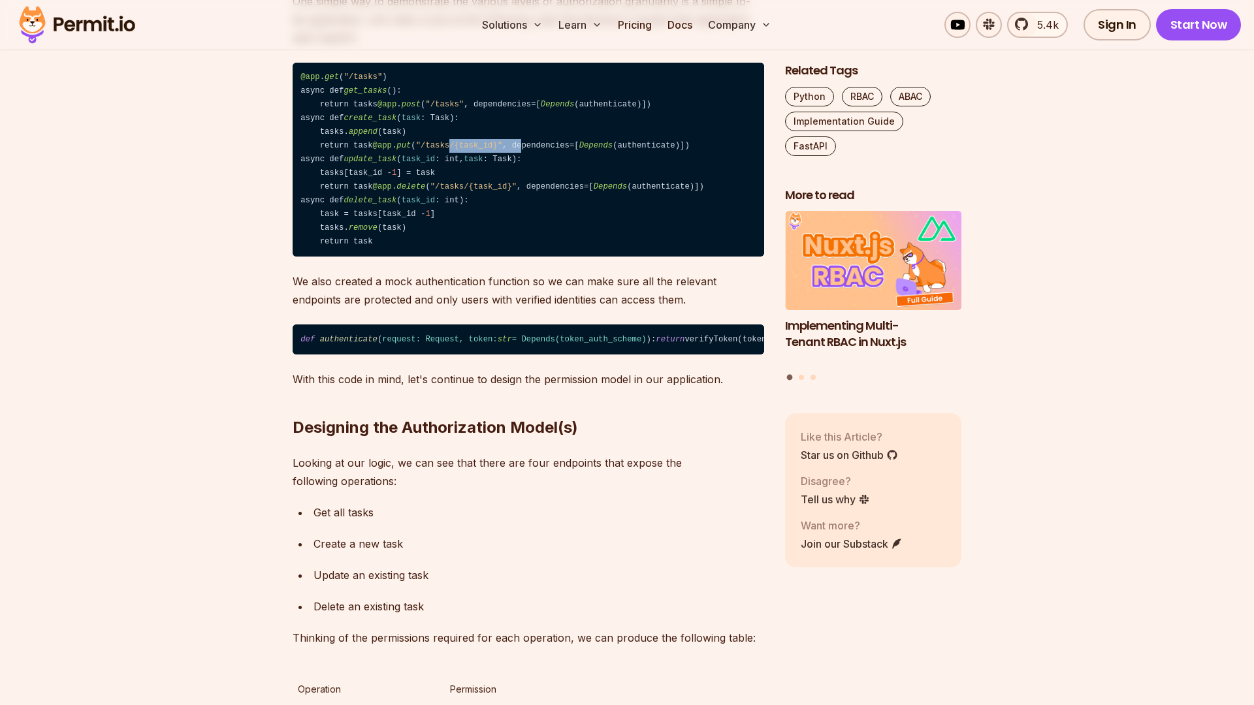
scroll to position [1128, 0]
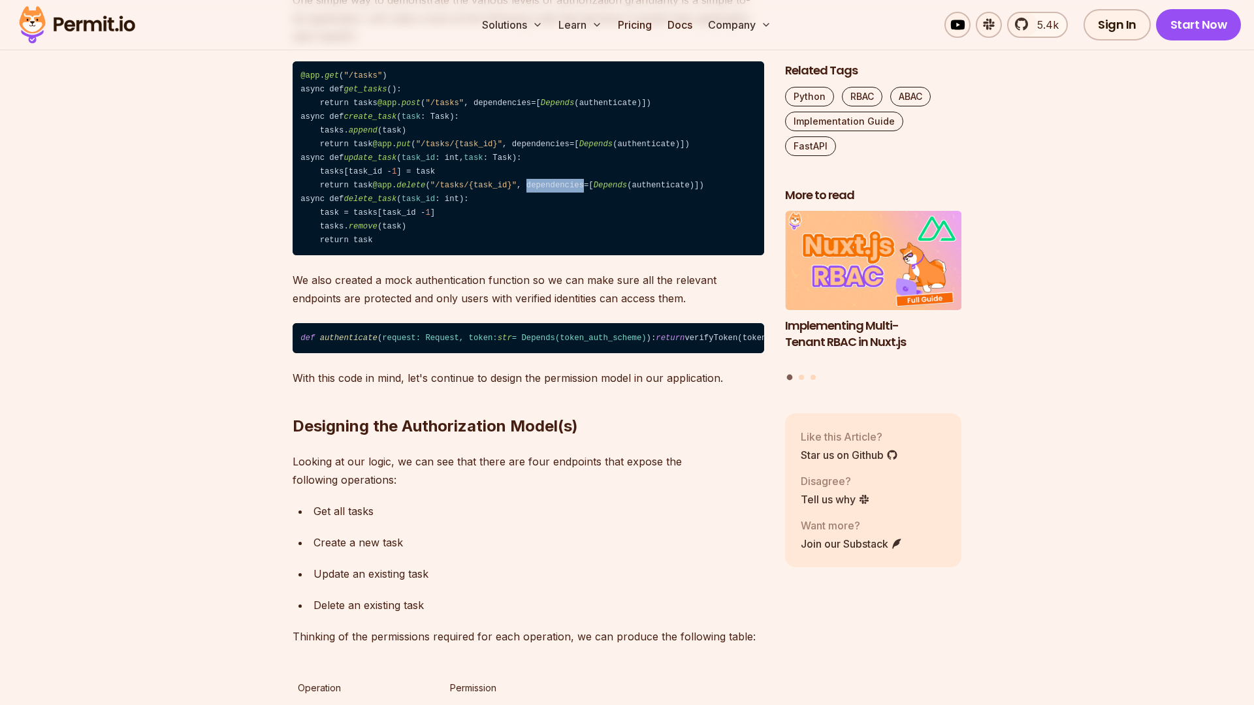
drag, startPoint x: 456, startPoint y: 251, endPoint x: 510, endPoint y: 250, distance: 54.2
click at [513, 251] on code "@app . get ( "/tasks" ) async def get_tasks (): return tasks @app . post ( "/ta…" at bounding box center [527, 158] width 471 height 195
click at [522, 255] on code "@app . get ( "/tasks" ) async def get_tasks (): return tasks @app . post ( "/ta…" at bounding box center [527, 158] width 471 height 195
drag, startPoint x: 525, startPoint y: 253, endPoint x: 628, endPoint y: 246, distance: 103.4
click at [629, 249] on code "@app . get ( "/tasks" ) async def get_tasks (): return tasks @app . post ( "/ta…" at bounding box center [527, 158] width 471 height 195
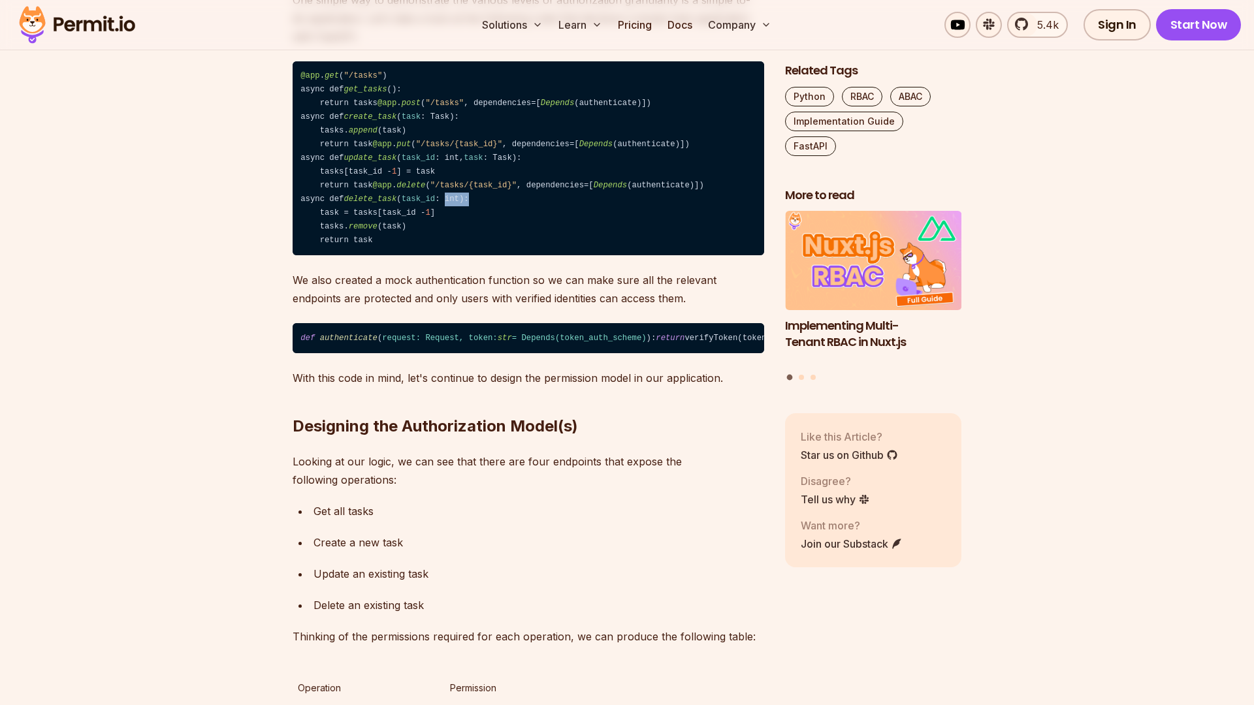
drag, startPoint x: 451, startPoint y: 266, endPoint x: 473, endPoint y: 264, distance: 21.6
click at [474, 256] on code "@app . get ( "/tasks" ) async def get_tasks (): return tasks @app . post ( "/ta…" at bounding box center [527, 158] width 471 height 195
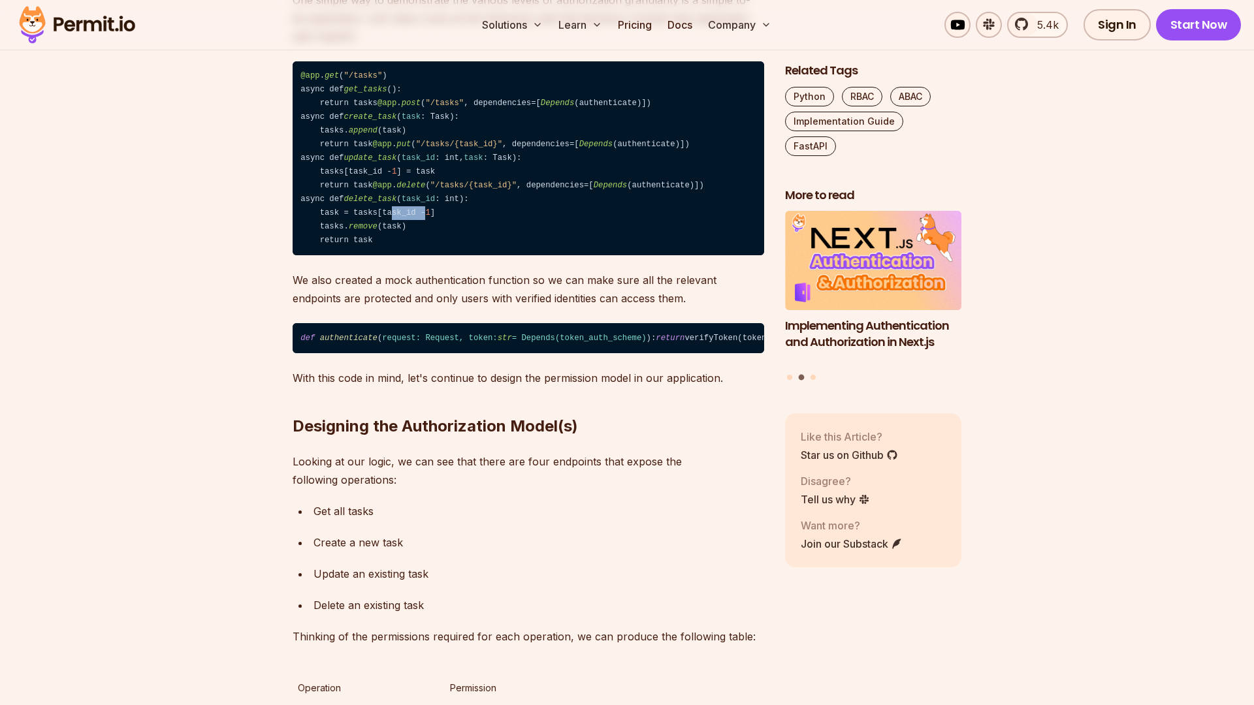
drag, startPoint x: 393, startPoint y: 272, endPoint x: 447, endPoint y: 274, distance: 54.2
click at [447, 256] on code "@app . get ( "/tasks" ) async def get_tasks (): return tasks @app . post ( "/ta…" at bounding box center [527, 158] width 471 height 195
drag, startPoint x: 368, startPoint y: 290, endPoint x: 409, endPoint y: 290, distance: 40.5
click at [403, 256] on code "@app . get ( "/tasks" ) async def get_tasks (): return tasks @app . post ( "/ta…" at bounding box center [527, 158] width 471 height 195
drag, startPoint x: 358, startPoint y: 303, endPoint x: 395, endPoint y: 303, distance: 37.2
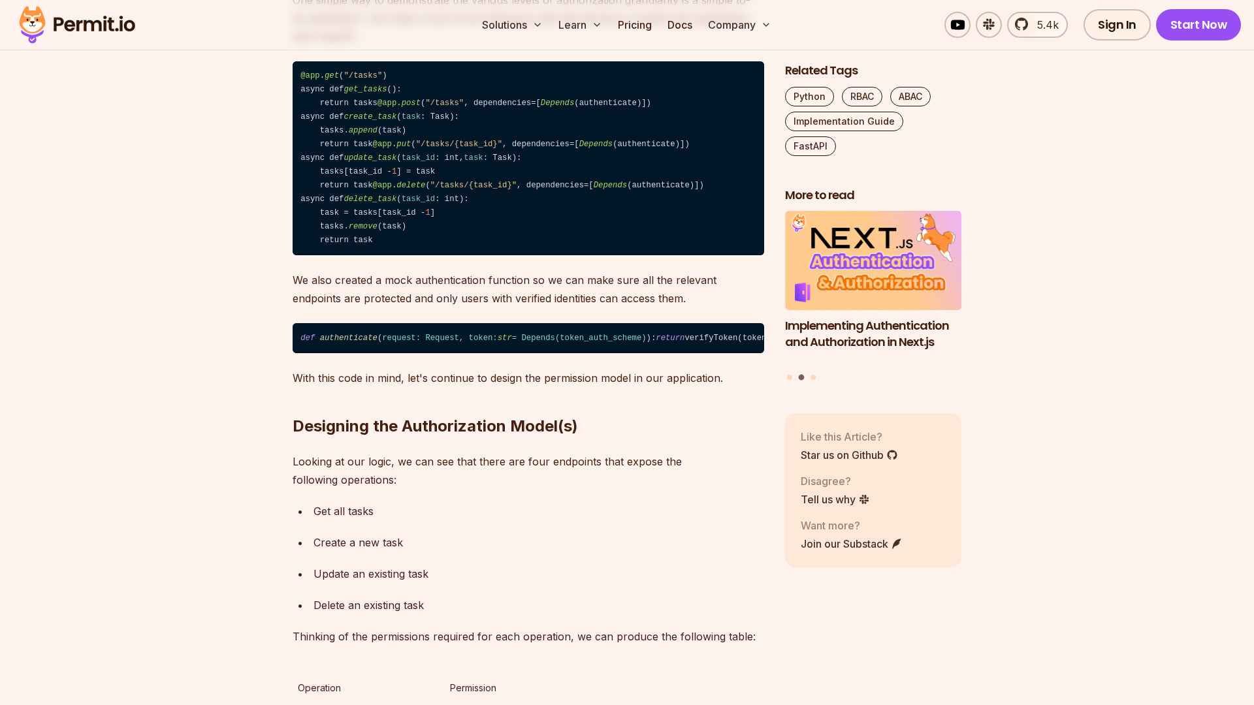
click at [364, 256] on code "@app . get ( "/tasks" ) async def get_tasks (): return tasks @app . post ( "/ta…" at bounding box center [527, 158] width 471 height 195
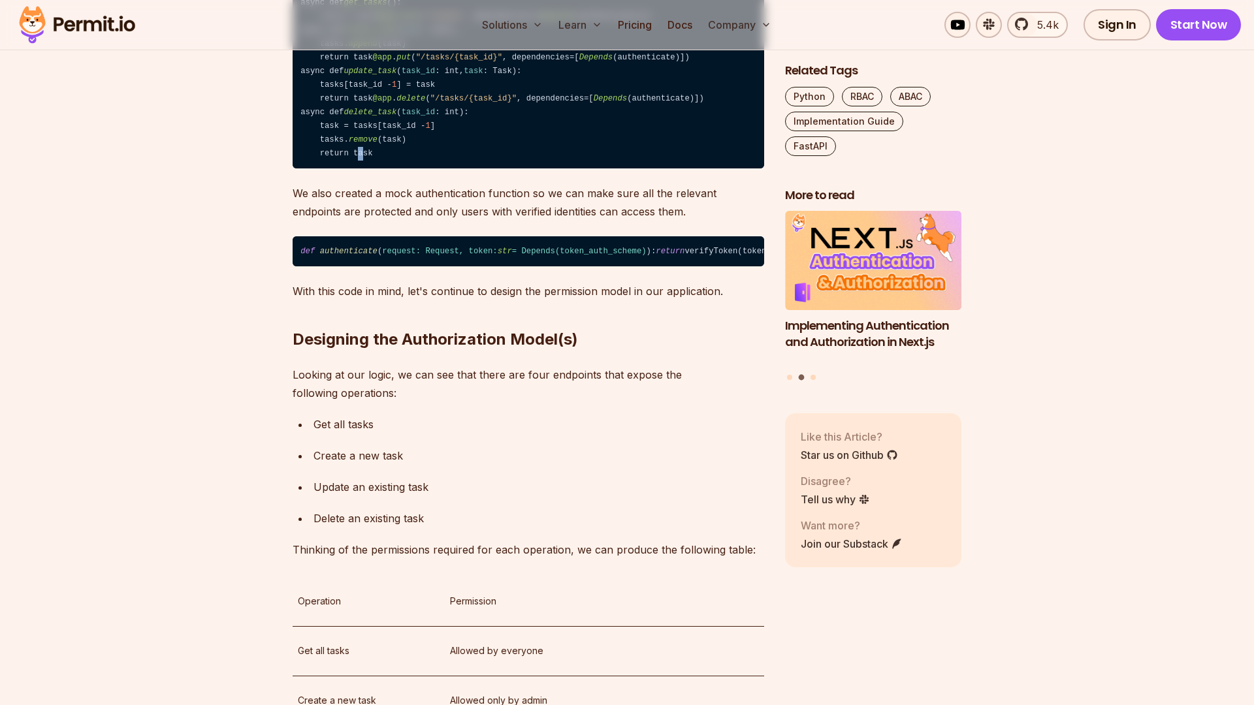
scroll to position [1220, 0]
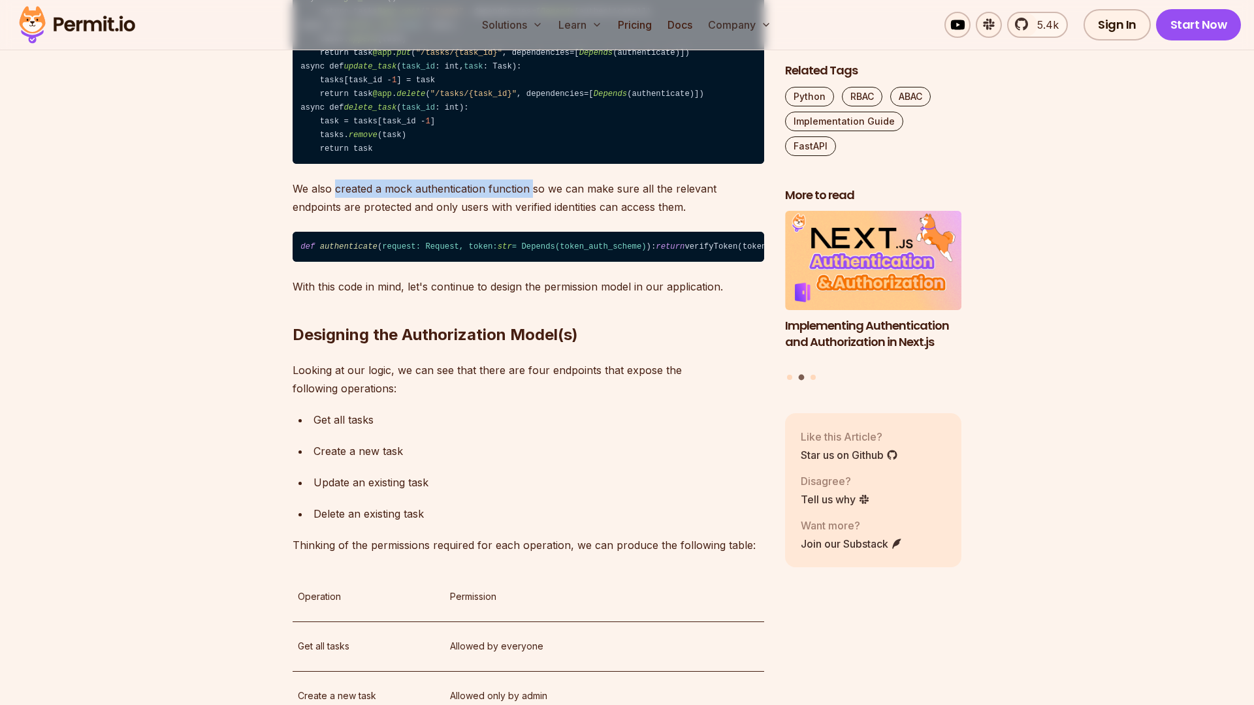
drag, startPoint x: 336, startPoint y: 251, endPoint x: 528, endPoint y: 257, distance: 191.4
click at [531, 216] on p "We also created a mock authentication function so we can make sure all the rele…" at bounding box center [527, 198] width 471 height 37
drag, startPoint x: 544, startPoint y: 262, endPoint x: 597, endPoint y: 261, distance: 53.5
click at [597, 216] on p "We also created a mock authentication function so we can make sure all the rele…" at bounding box center [527, 198] width 471 height 37
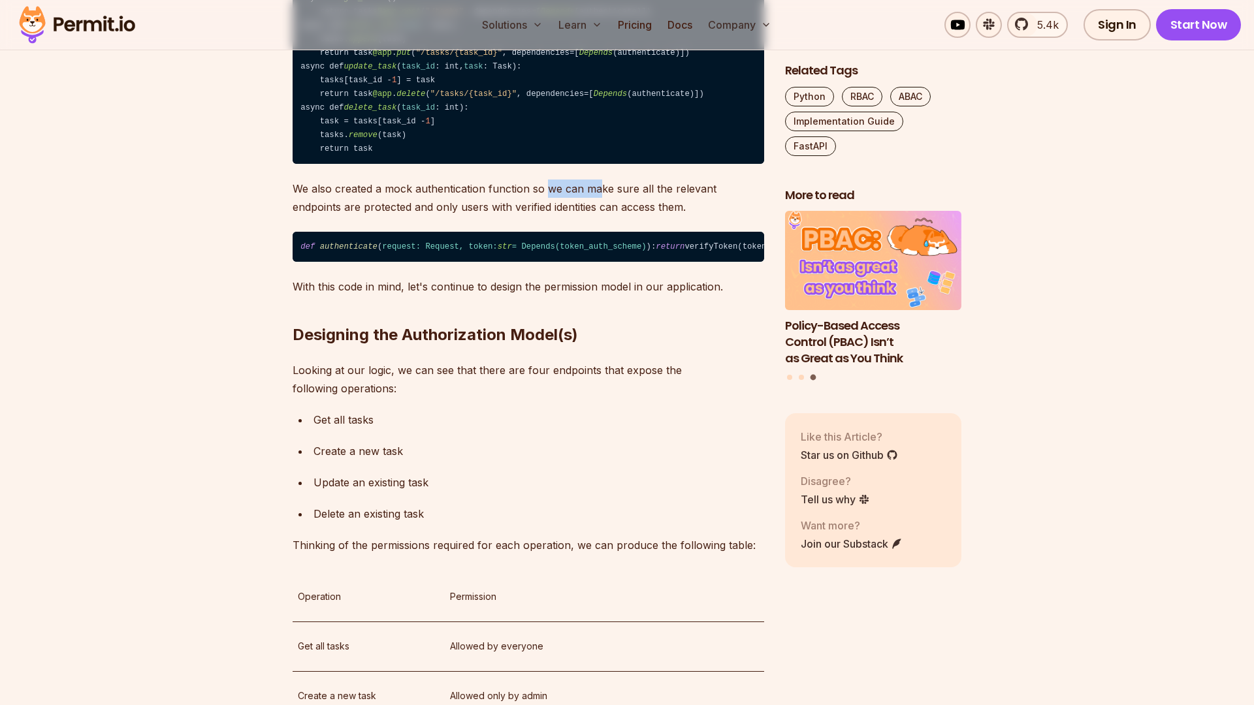
scroll to position [1238, 0]
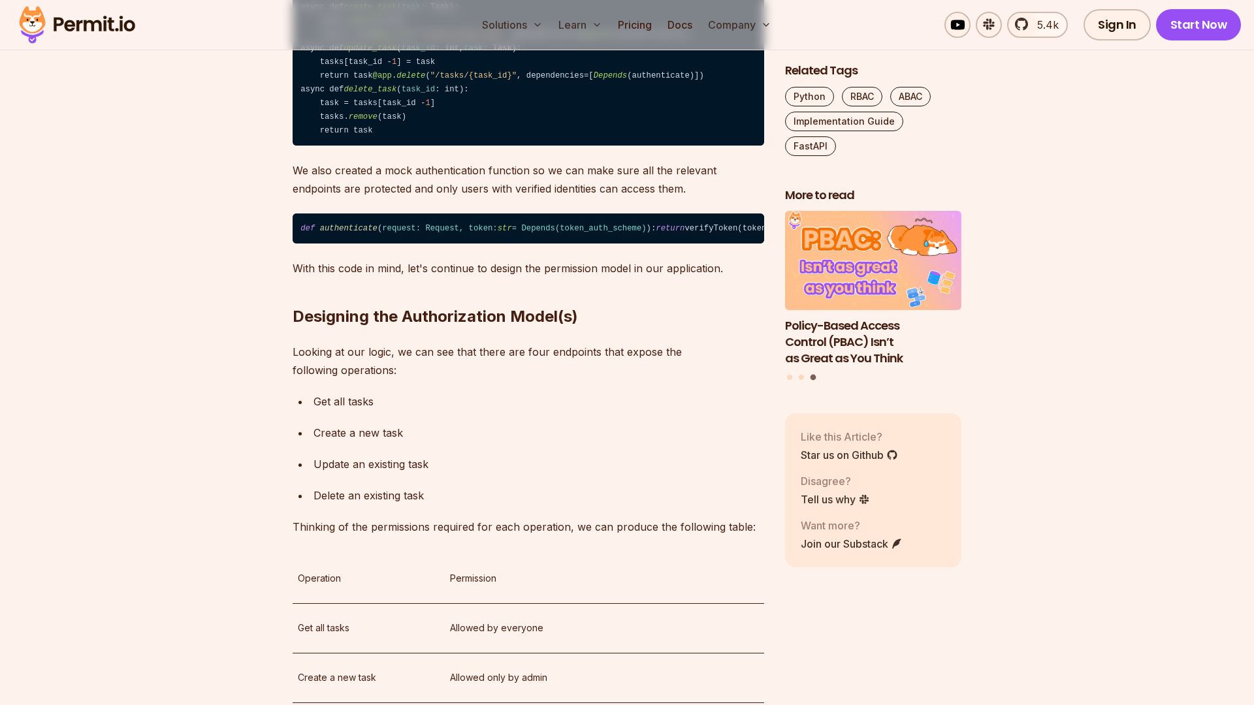
click at [563, 233] on span "request: Request, token: str = Depends( token_auth_scheme )" at bounding box center [514, 228] width 264 height 9
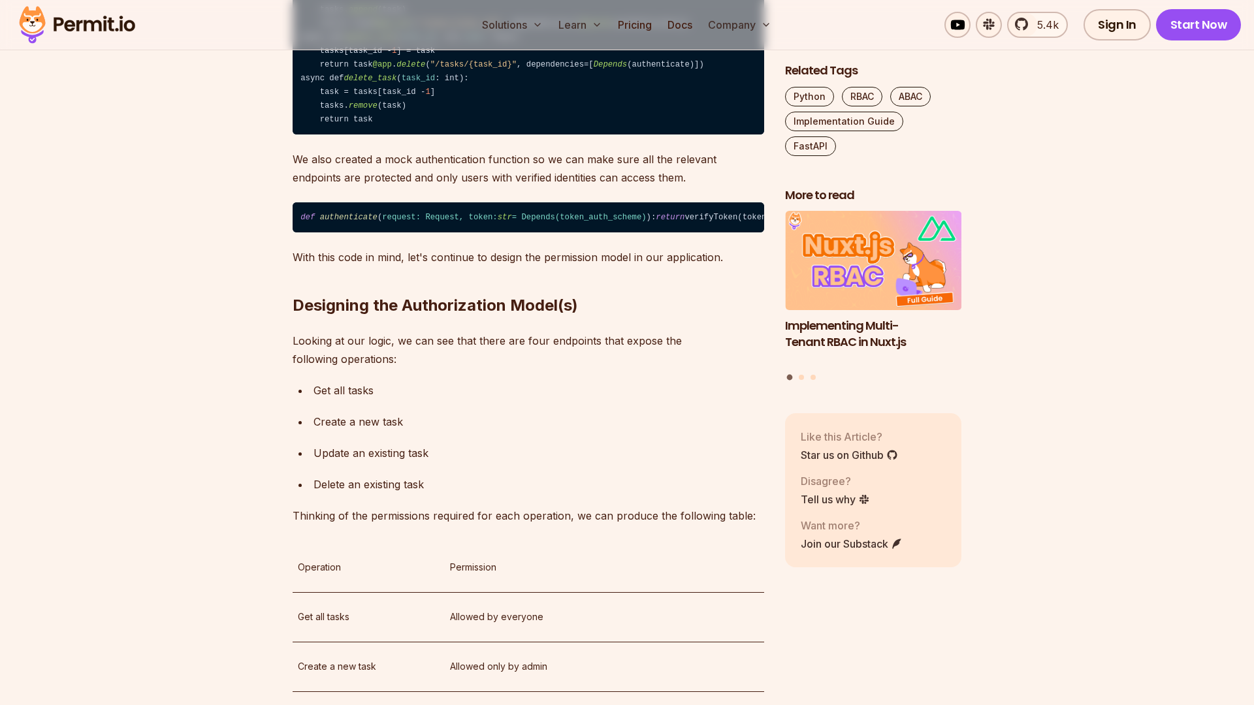
drag, startPoint x: 317, startPoint y: 278, endPoint x: 372, endPoint y: 279, distance: 54.8
click at [373, 232] on code "def authenticate ( request: Request, token: str = Depends( token_auth_scheme ) …" at bounding box center [527, 217] width 471 height 30
drag, startPoint x: 304, startPoint y: 283, endPoint x: 322, endPoint y: 283, distance: 17.6
click at [322, 232] on code "def authenticate ( request: Request, token: str = Depends( token_auth_scheme ) …" at bounding box center [527, 217] width 471 height 30
click at [340, 232] on code "def authenticate ( request: Request, token: str = Depends( token_auth_scheme ) …" at bounding box center [527, 217] width 471 height 30
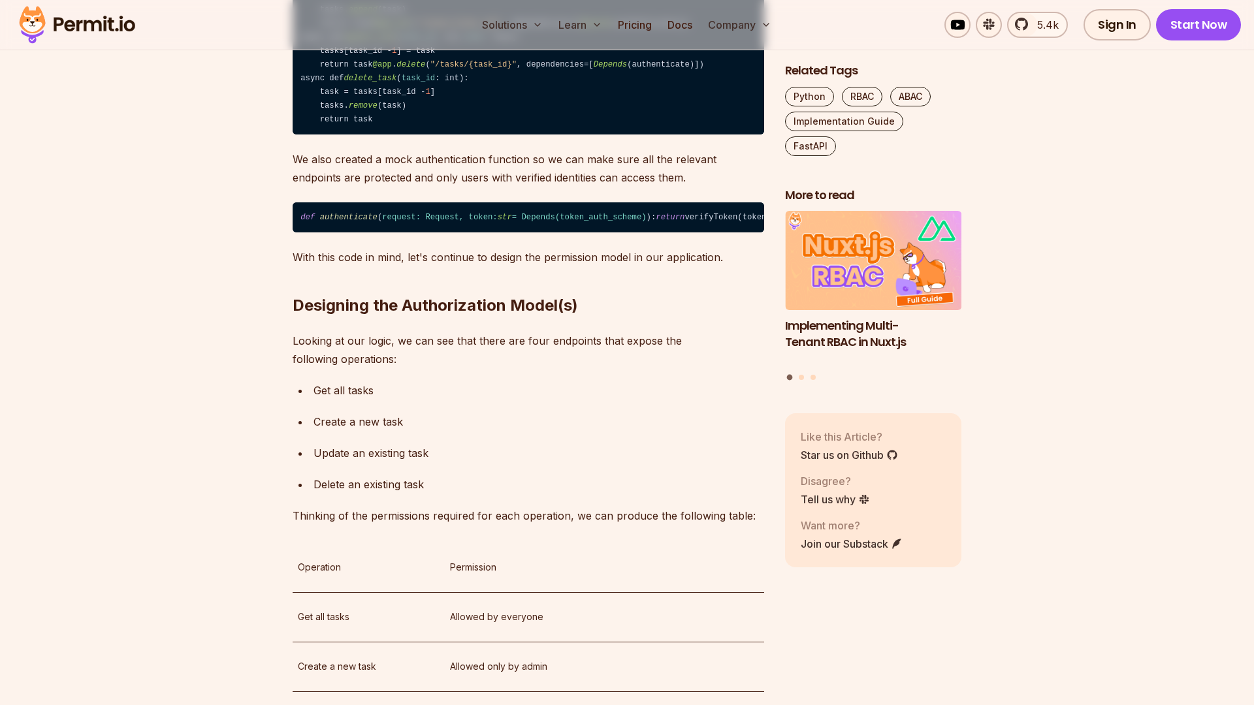
click at [356, 222] on span "authenticate" at bounding box center [348, 217] width 57 height 9
drag, startPoint x: 384, startPoint y: 283, endPoint x: 458, endPoint y: 285, distance: 73.8
click at [458, 222] on span "request: Request, token: str = Depends( token_auth_scheme )" at bounding box center [514, 217] width 264 height 9
click at [484, 232] on code "def authenticate ( request: Request, token: str = Depends( token_auth_scheme ) …" at bounding box center [527, 217] width 471 height 30
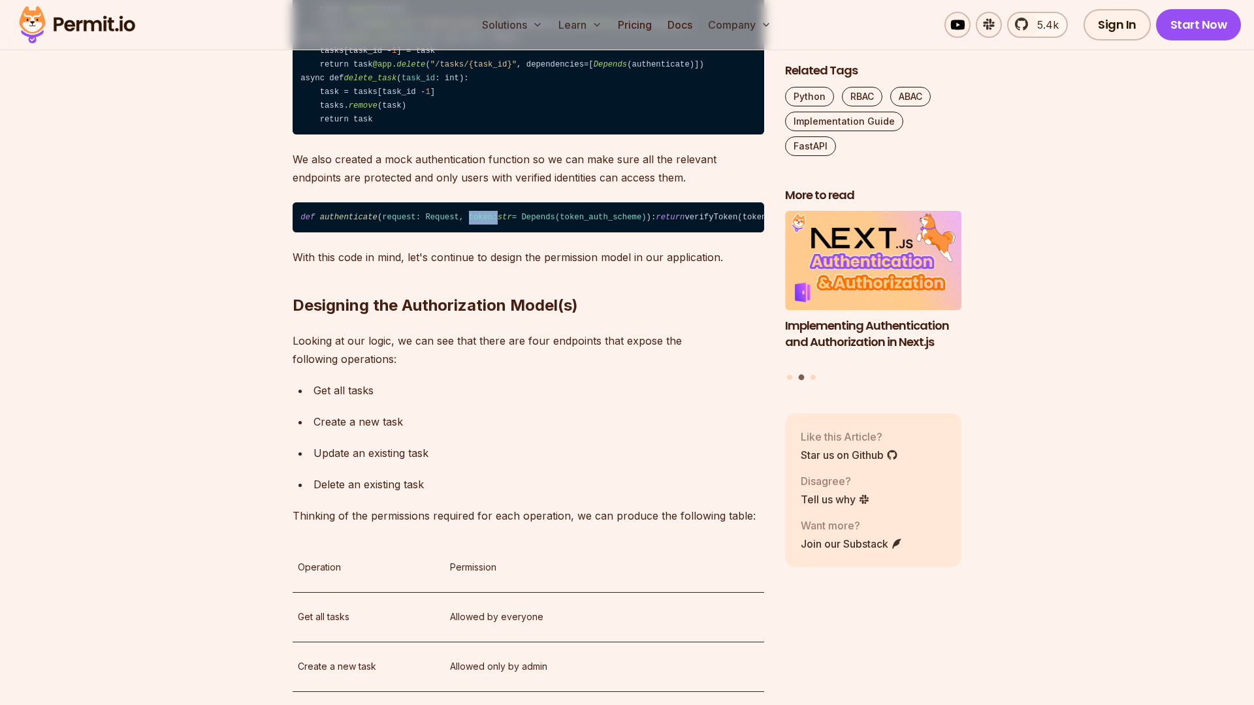
drag, startPoint x: 469, startPoint y: 281, endPoint x: 496, endPoint y: 282, distance: 27.4
click at [496, 222] on span "request: Request, token: str = Depends( token_auth_scheme )" at bounding box center [514, 217] width 264 height 9
click at [521, 232] on code "def authenticate ( request: Request, token: str = Depends( token_auth_scheme ) …" at bounding box center [527, 217] width 471 height 30
drag, startPoint x: 500, startPoint y: 281, endPoint x: 517, endPoint y: 285, distance: 17.4
click at [518, 222] on span "request: Request, token: str = Depends( token_auth_scheme )" at bounding box center [514, 217] width 264 height 9
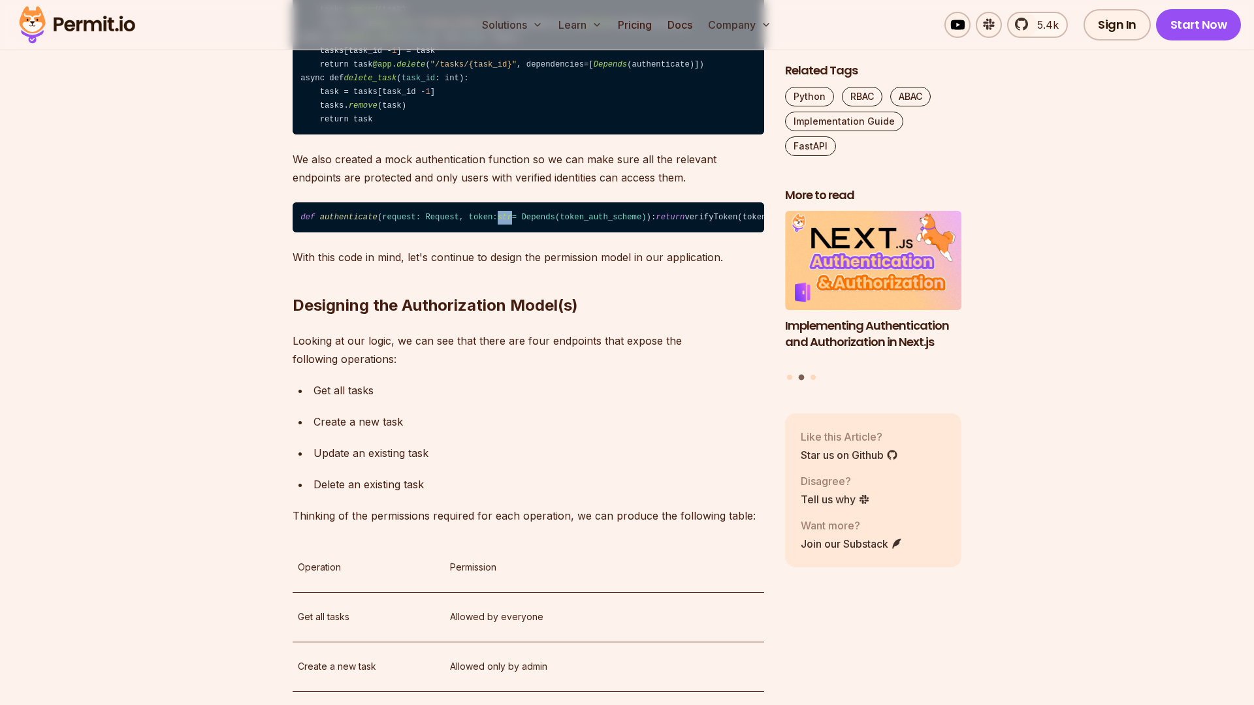
drag, startPoint x: 517, startPoint y: 285, endPoint x: 499, endPoint y: 278, distance: 19.0
click at [499, 222] on span "request: Request, token: str = Depends( token_auth_scheme )" at bounding box center [514, 217] width 264 height 9
click at [527, 232] on code "def authenticate ( request: Request, token: str = Depends( token_auth_scheme ) …" at bounding box center [527, 217] width 471 height 30
drag, startPoint x: 500, startPoint y: 283, endPoint x: 514, endPoint y: 283, distance: 13.7
click at [514, 222] on span "request: Request, token: str = Depends( token_auth_scheme )" at bounding box center [514, 217] width 264 height 9
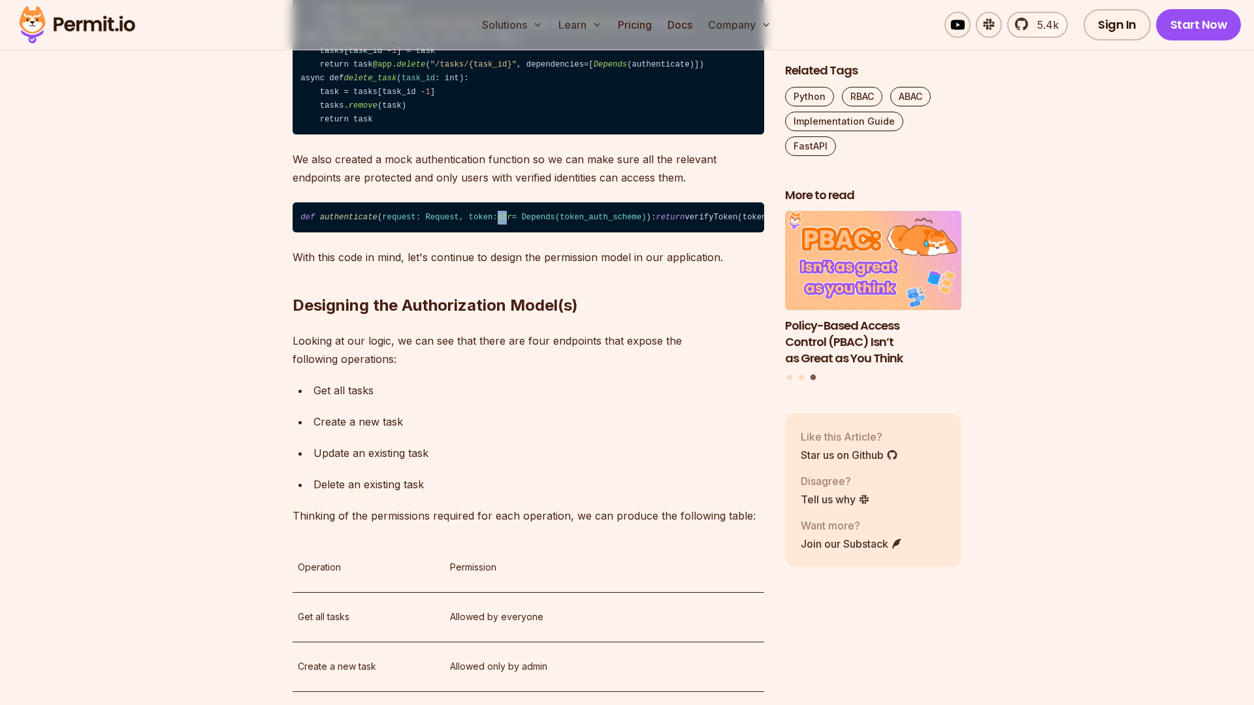
drag, startPoint x: 535, startPoint y: 283, endPoint x: 559, endPoint y: 289, distance: 25.0
click at [559, 232] on code "def authenticate ( request: Request, token: str = Depends( token_auth_scheme ) …" at bounding box center [527, 217] width 471 height 30
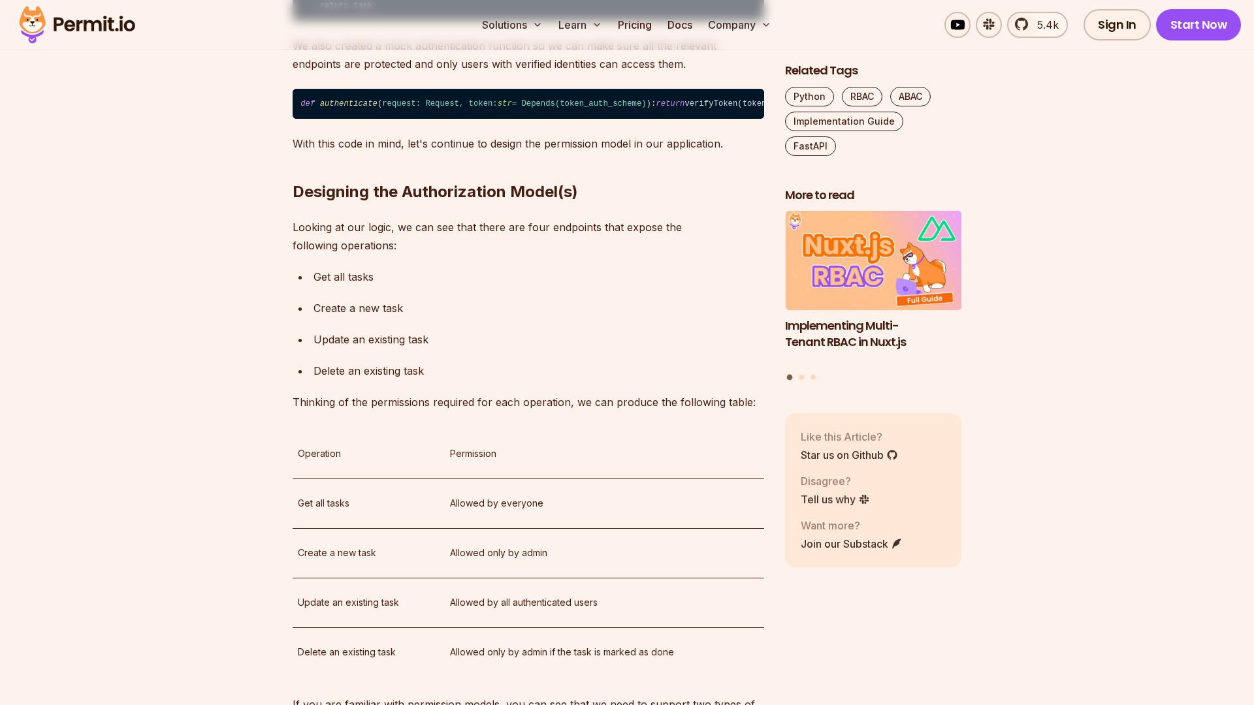
scroll to position [1366, 0]
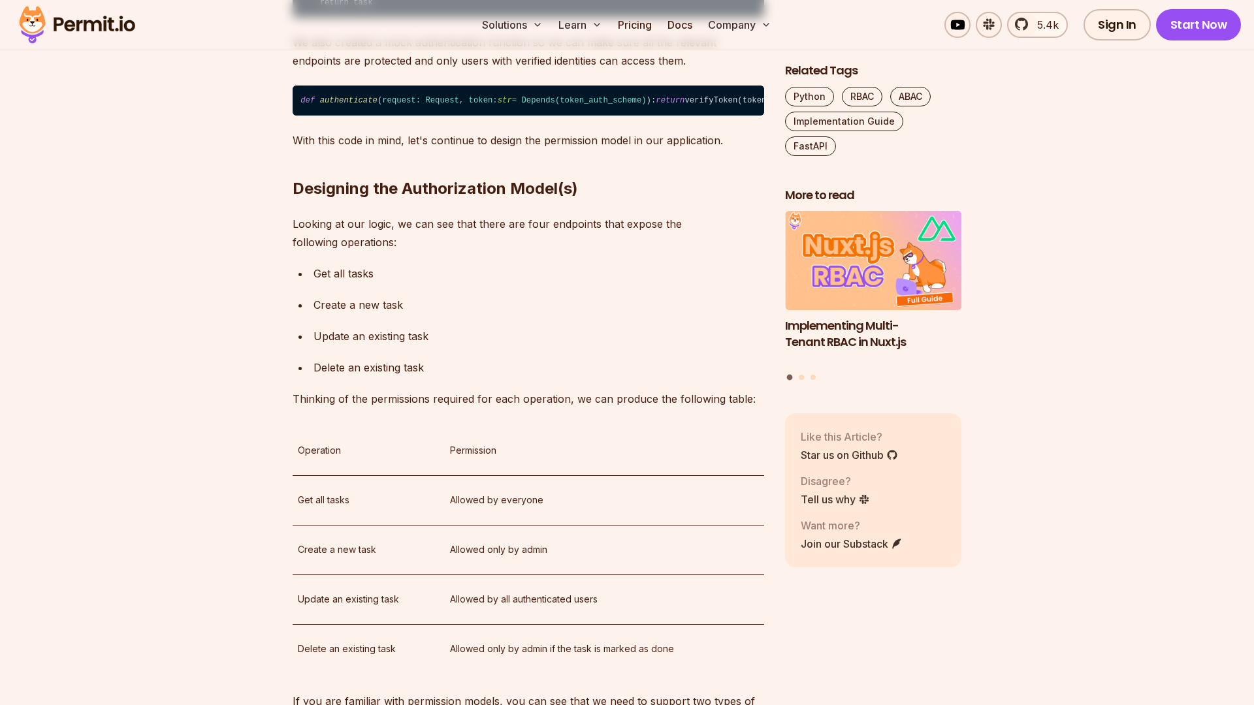
drag, startPoint x: 340, startPoint y: 307, endPoint x: 374, endPoint y: 308, distance: 34.6
click at [366, 251] on p "Looking at our logic, we can see that there are four endpoints that expose the …" at bounding box center [527, 233] width 471 height 37
drag, startPoint x: 406, startPoint y: 309, endPoint x: 452, endPoint y: 338, distance: 54.0
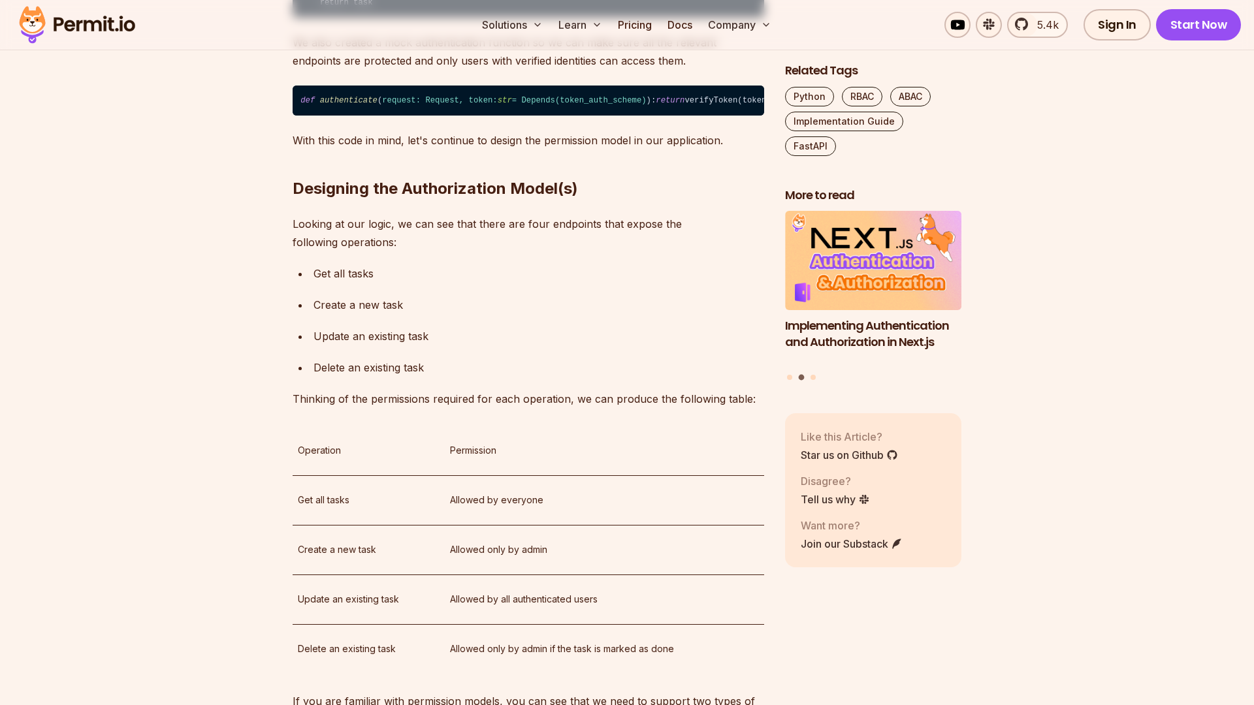
click at [447, 283] on p "Get all tasks" at bounding box center [538, 273] width 450 height 18
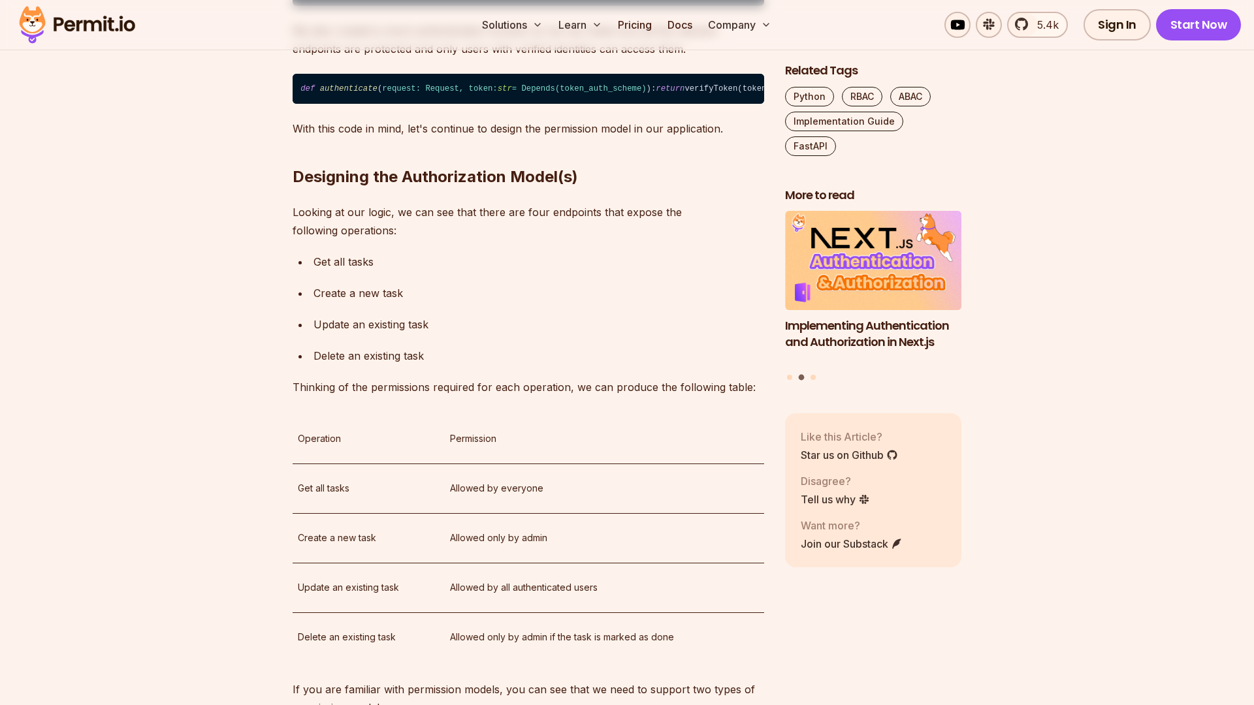
scroll to position [1393, 0]
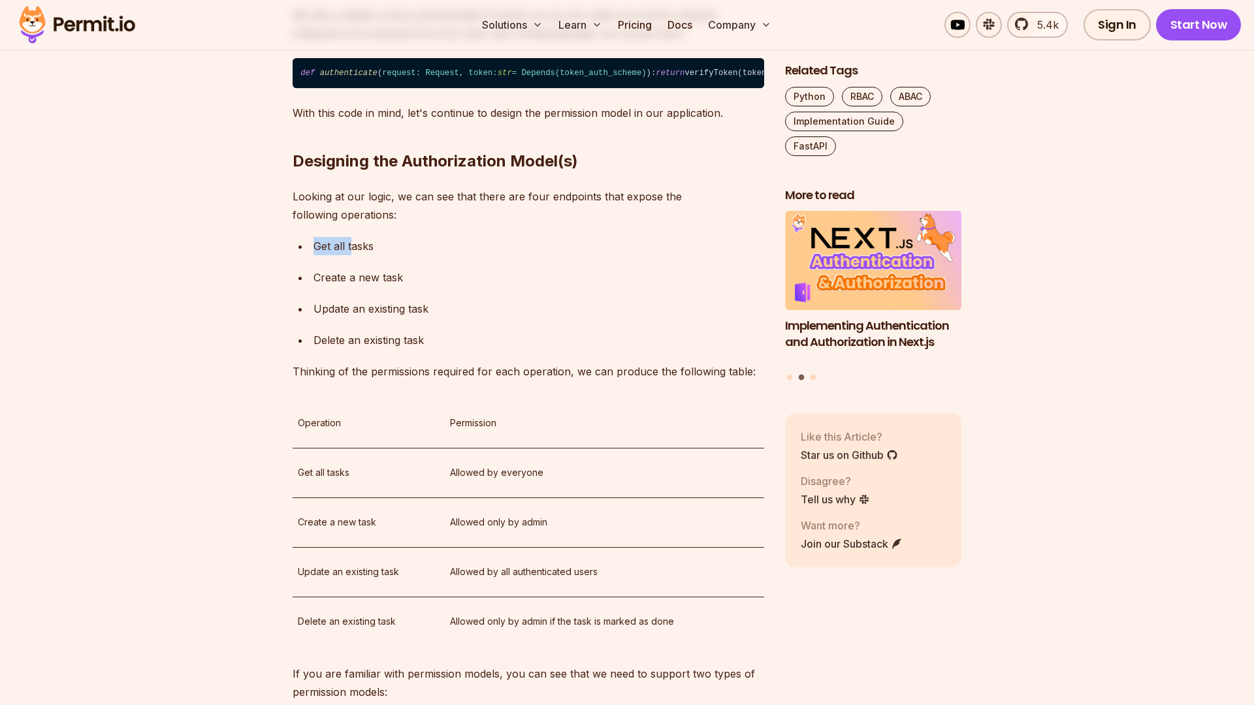
drag, startPoint x: 313, startPoint y: 324, endPoint x: 351, endPoint y: 325, distance: 38.5
click at [354, 255] on p "Get all tasks" at bounding box center [538, 246] width 450 height 18
click at [371, 255] on p "Get all tasks" at bounding box center [538, 246] width 450 height 18
drag, startPoint x: 321, startPoint y: 358, endPoint x: 381, endPoint y: 358, distance: 60.1
click at [373, 287] on p "Create a new task" at bounding box center [538, 277] width 450 height 18
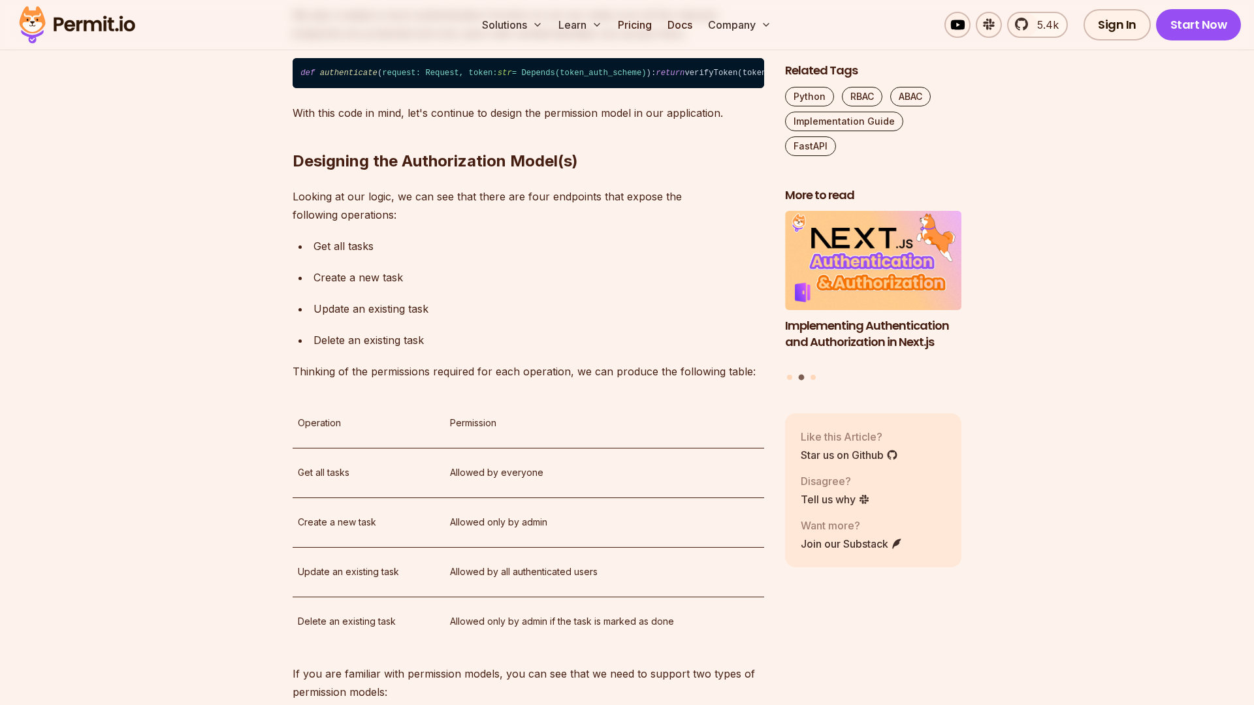
drag, startPoint x: 319, startPoint y: 397, endPoint x: 419, endPoint y: 400, distance: 99.9
click at [439, 349] on ul "Get all tasks Create a new task Update an existing task Delete an existing task" at bounding box center [527, 293] width 471 height 112
drag, startPoint x: 326, startPoint y: 411, endPoint x: 446, endPoint y: 411, distance: 120.1
click at [446, 349] on p "Delete an existing task" at bounding box center [538, 340] width 450 height 18
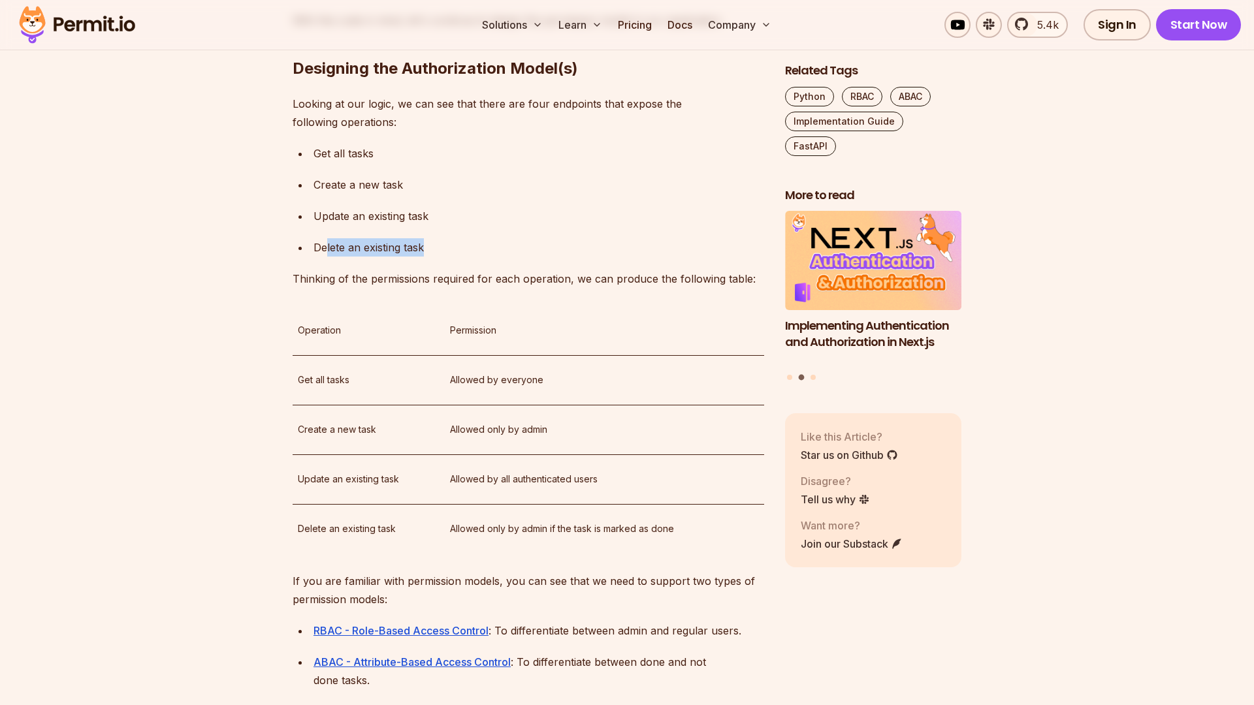
scroll to position [1512, 0]
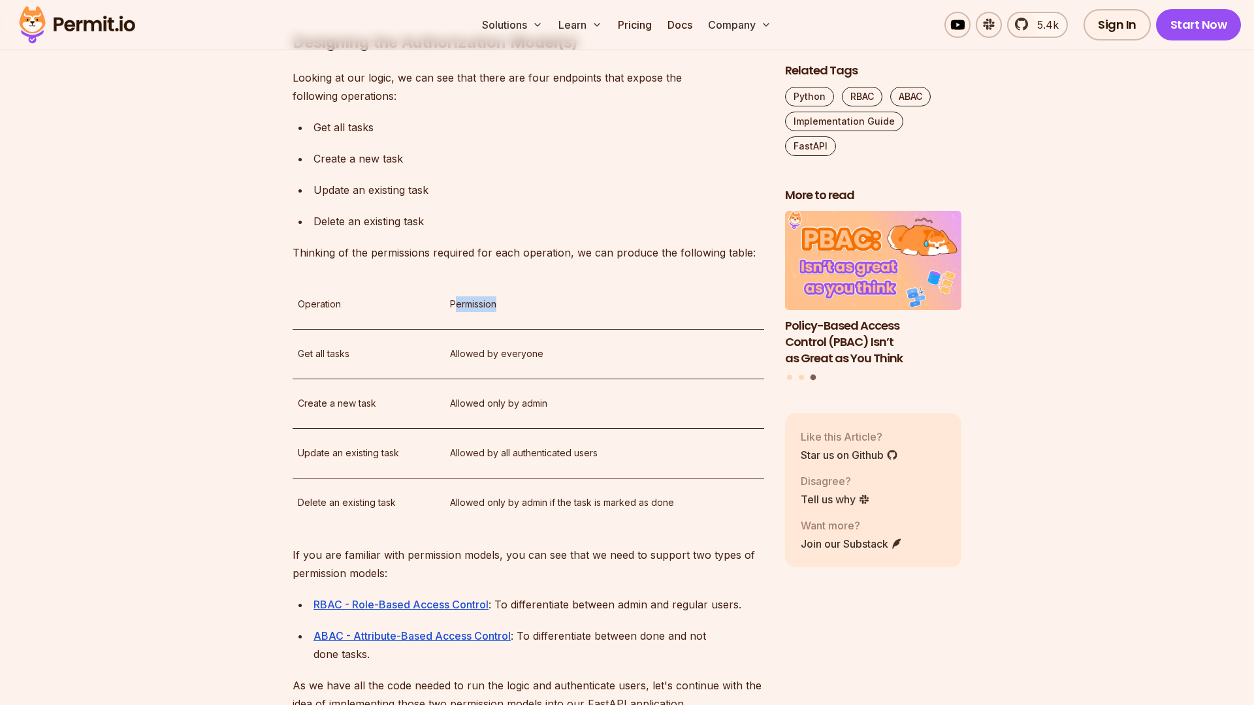
drag, startPoint x: 454, startPoint y: 381, endPoint x: 537, endPoint y: 381, distance: 82.3
click at [535, 312] on p "Permission" at bounding box center [604, 304] width 309 height 16
drag, startPoint x: 446, startPoint y: 432, endPoint x: 556, endPoint y: 433, distance: 110.3
click at [556, 379] on td "Allowed by everyone" at bounding box center [604, 354] width 319 height 50
click at [556, 362] on p "Allowed by everyone" at bounding box center [604, 354] width 309 height 16
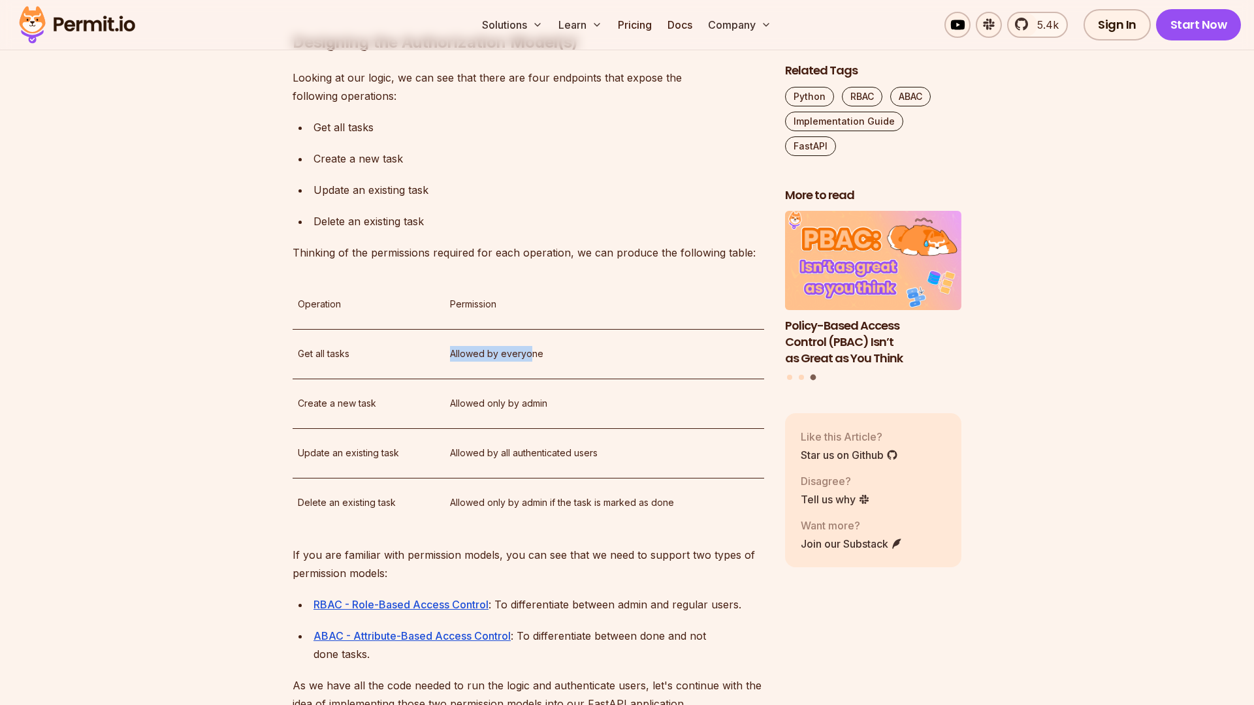
drag, startPoint x: 447, startPoint y: 432, endPoint x: 581, endPoint y: 432, distance: 133.8
click at [580, 379] on td "Allowed by everyone" at bounding box center [604, 354] width 319 height 50
click at [454, 362] on p "Allowed by everyone" at bounding box center [604, 354] width 309 height 16
drag, startPoint x: 450, startPoint y: 434, endPoint x: 597, endPoint y: 435, distance: 146.3
click at [601, 362] on p "Allowed by everyone" at bounding box center [604, 354] width 309 height 16
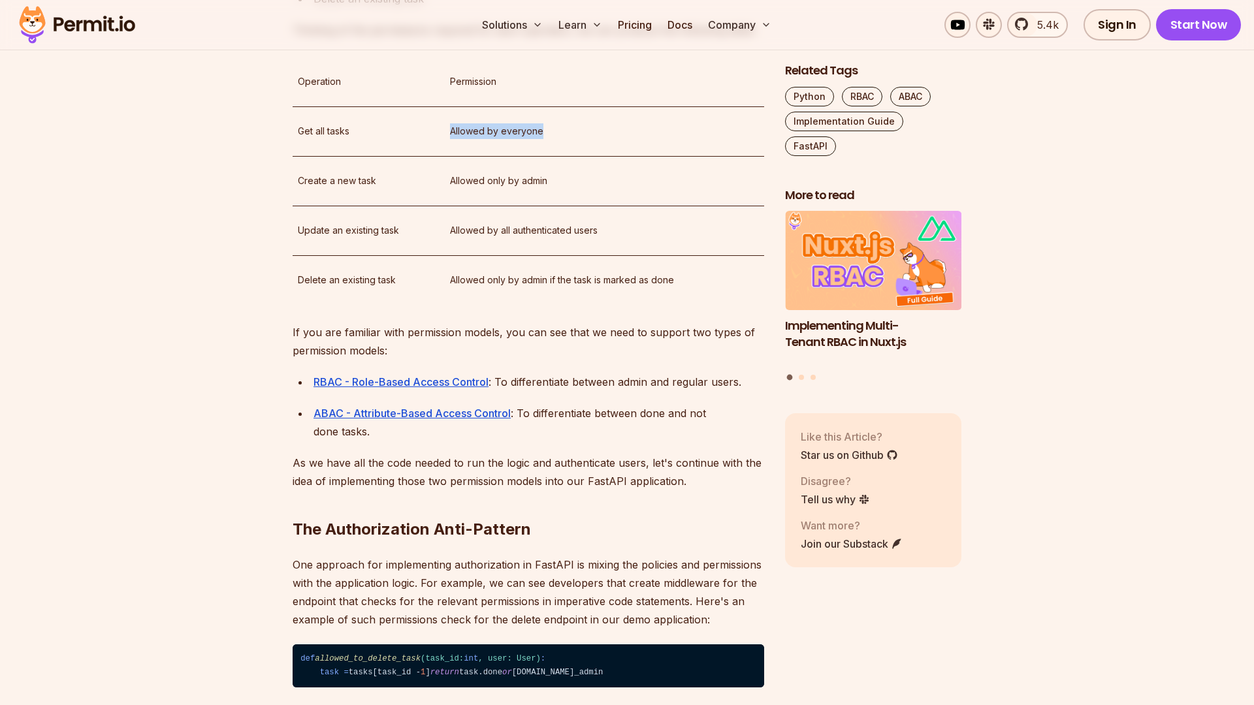
scroll to position [1744, 0]
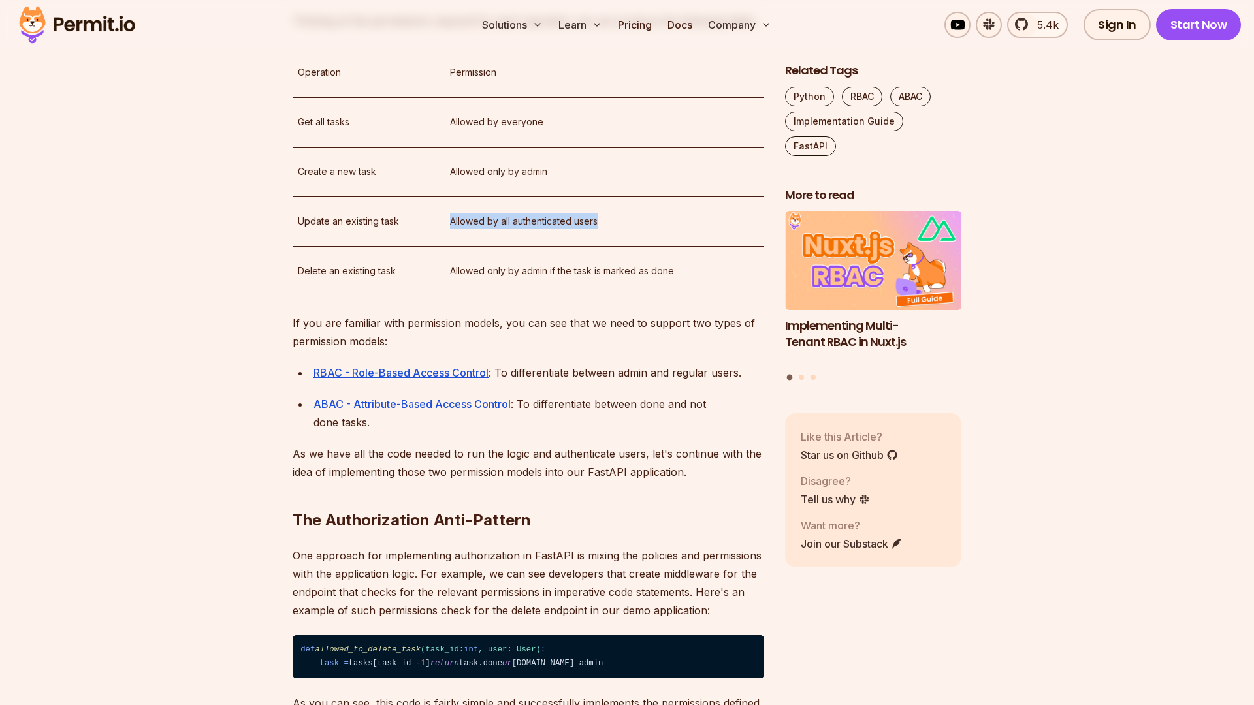
drag, startPoint x: 452, startPoint y: 296, endPoint x: 616, endPoint y: 296, distance: 164.5
click at [616, 229] on p "Allowed by all authenticated users" at bounding box center [604, 221] width 309 height 16
click at [618, 229] on p "Allowed by all authenticated users" at bounding box center [604, 221] width 309 height 16
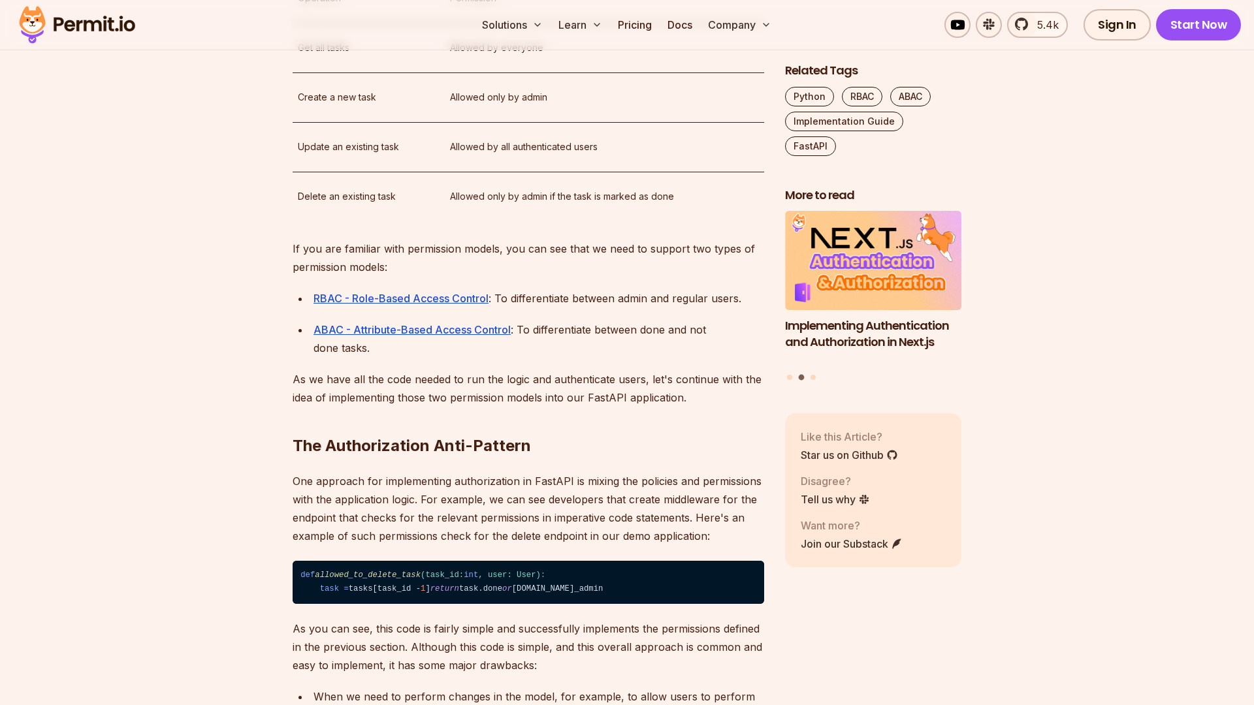
scroll to position [1817, 0]
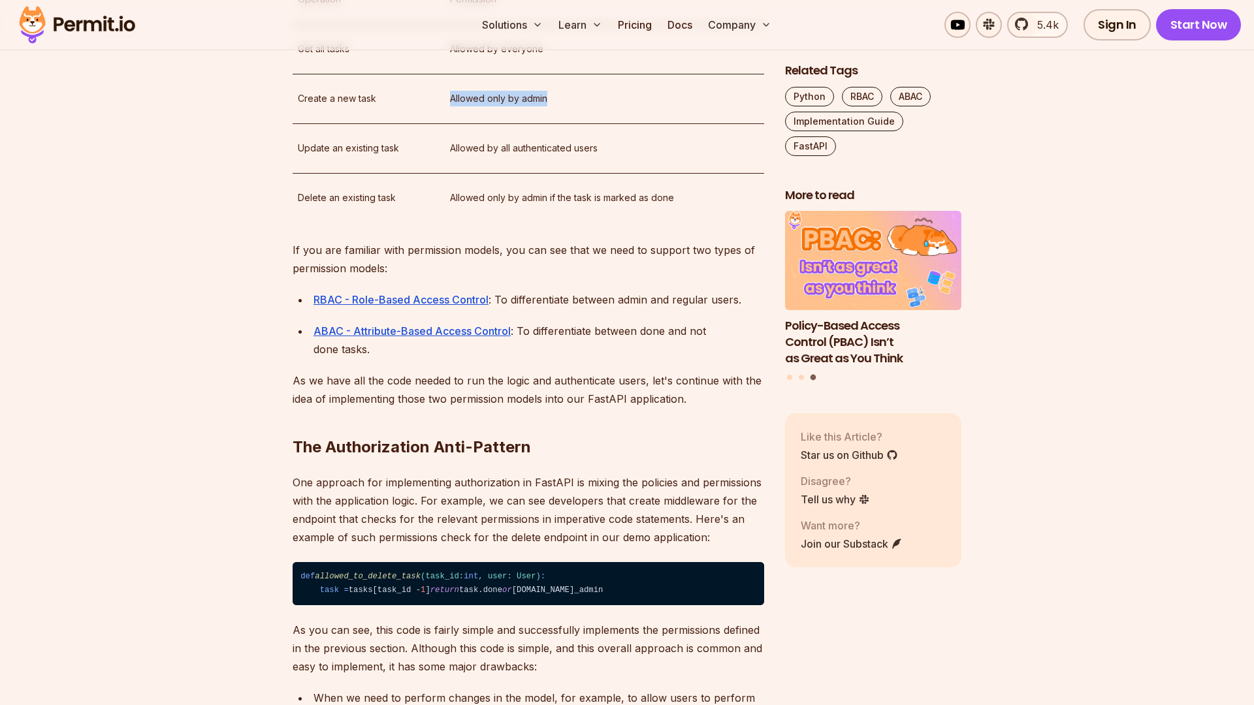
drag, startPoint x: 448, startPoint y: 178, endPoint x: 550, endPoint y: 178, distance: 102.5
click at [550, 123] on td "Allowed only by admin" at bounding box center [604, 99] width 319 height 50
drag, startPoint x: 449, startPoint y: 227, endPoint x: 607, endPoint y: 219, distance: 158.2
click at [607, 156] on p "Allowed by all authenticated users" at bounding box center [604, 148] width 309 height 16
click at [624, 156] on p "Allowed by all authenticated users" at bounding box center [604, 148] width 309 height 16
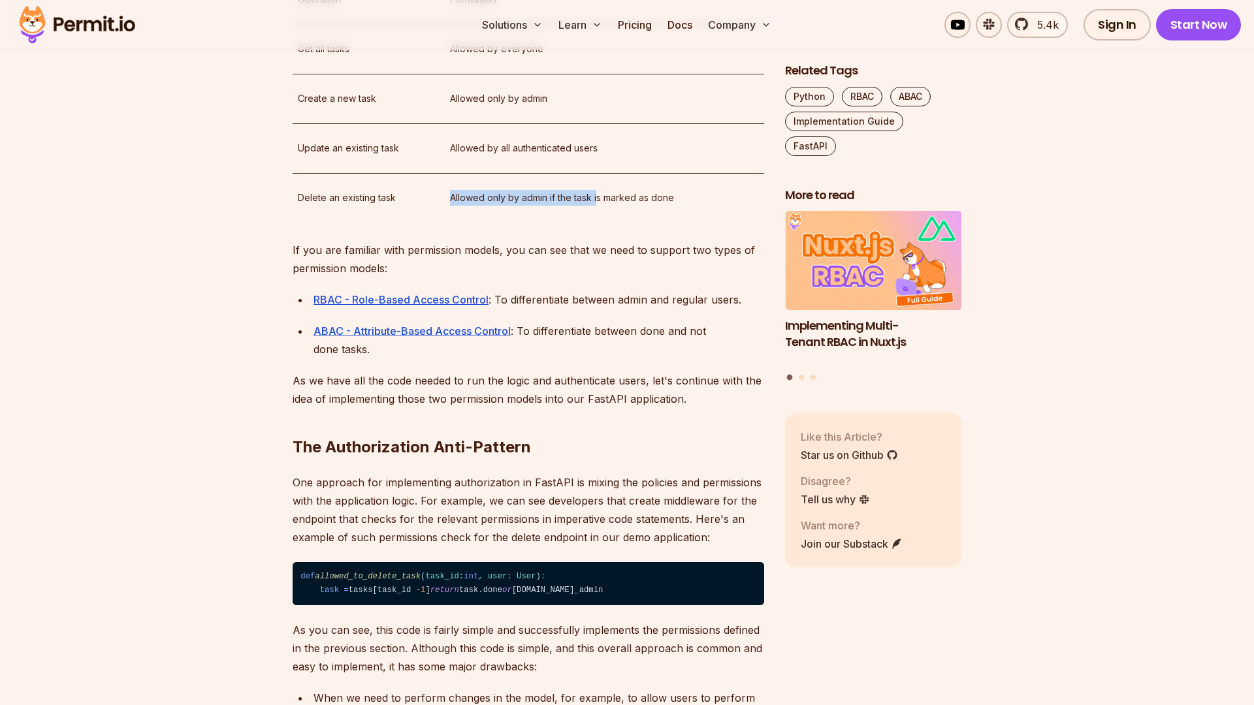
drag, startPoint x: 447, startPoint y: 279, endPoint x: 598, endPoint y: 276, distance: 150.8
click at [598, 223] on td "Allowed only by admin if the task is marked as done" at bounding box center [604, 198] width 319 height 50
click at [629, 206] on p "Allowed only by admin if the task is marked as done" at bounding box center [604, 198] width 309 height 16
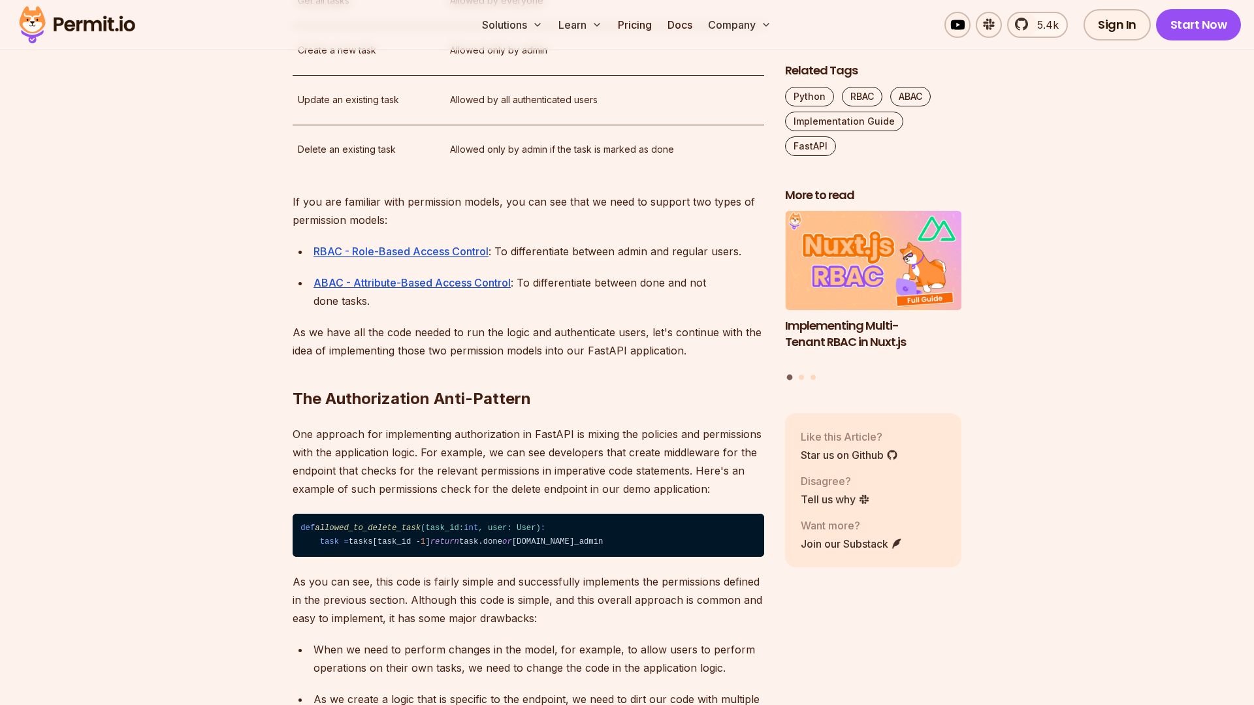
scroll to position [1881, 0]
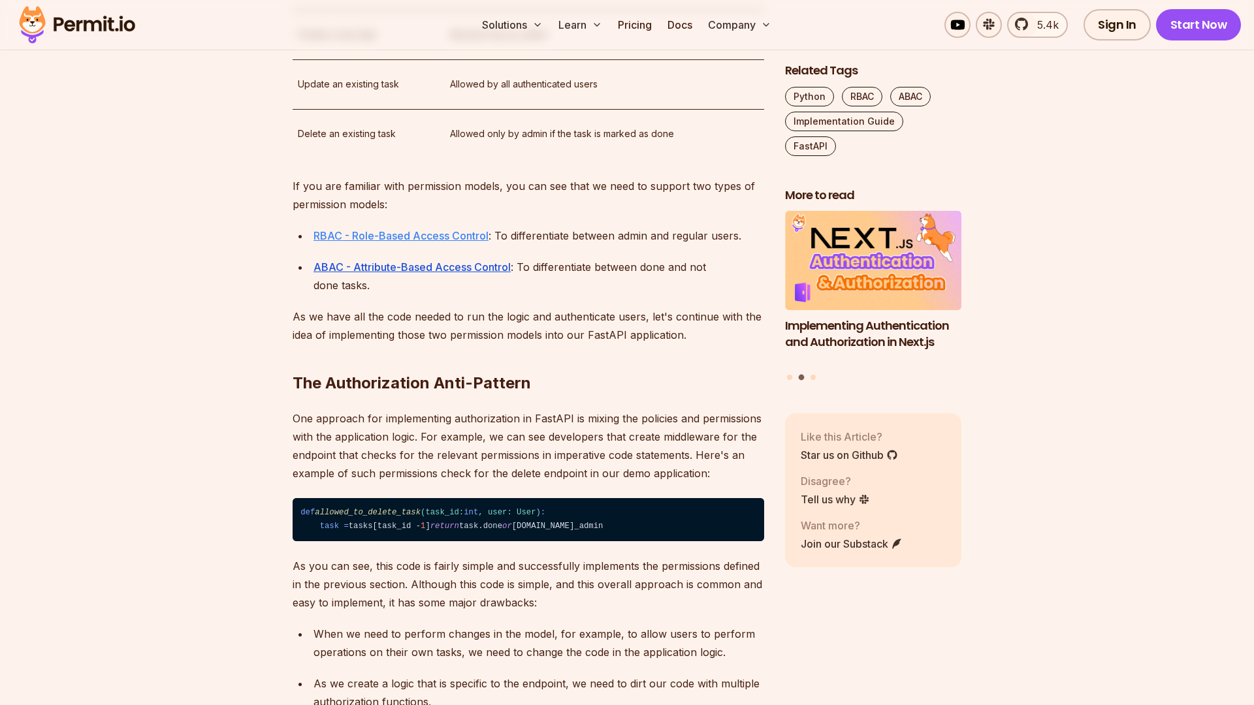
click at [366, 242] on u "RBAC - Role-Based Access Control" at bounding box center [400, 235] width 175 height 13
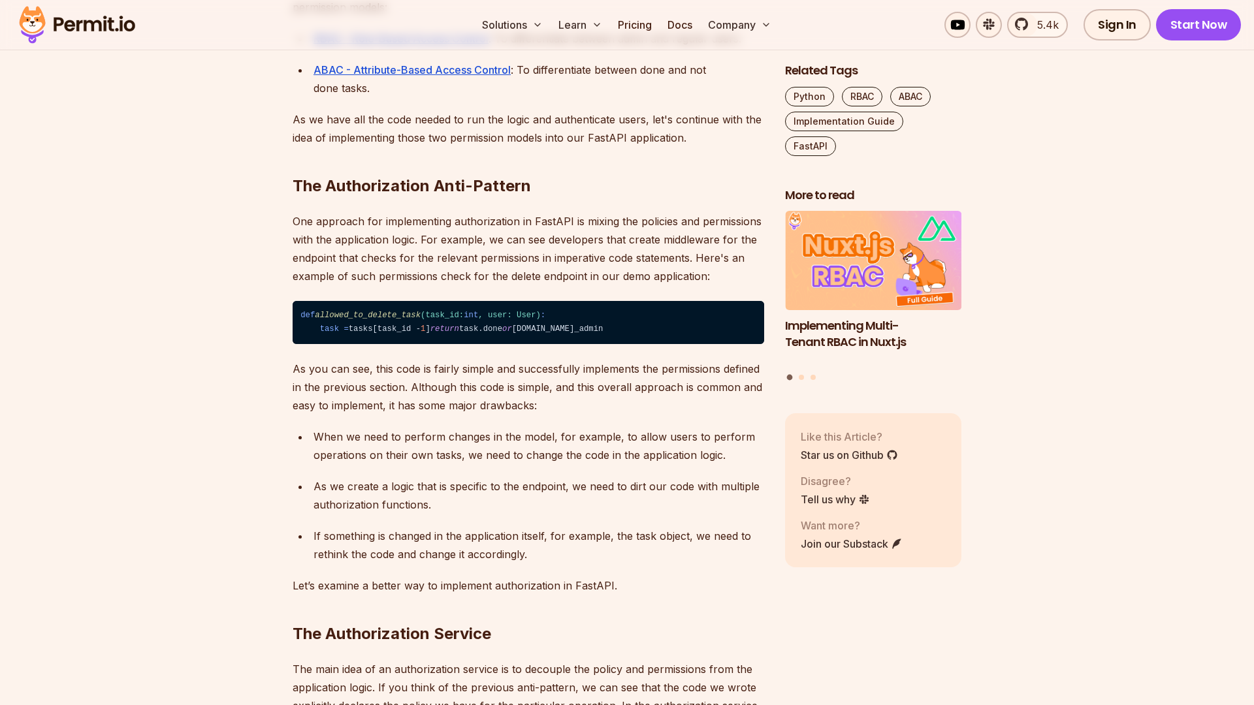
scroll to position [2083, 0]
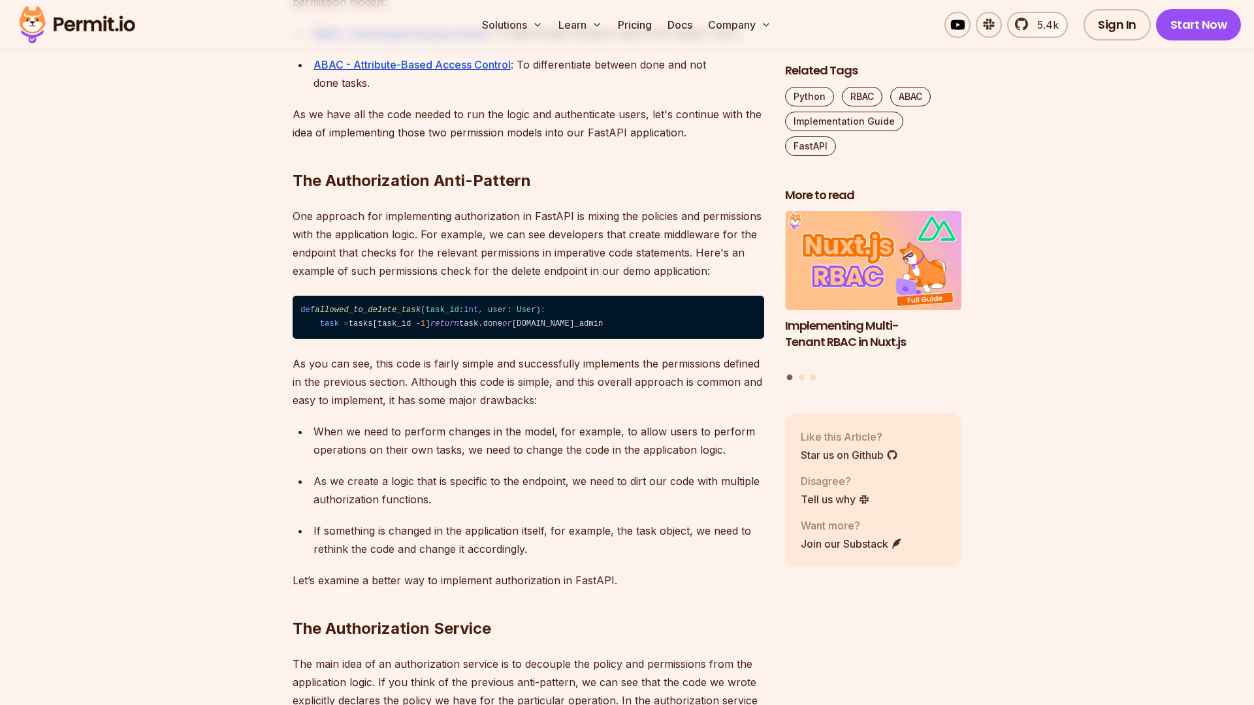
drag, startPoint x: 298, startPoint y: 258, endPoint x: 519, endPoint y: 279, distance: 222.3
drag, startPoint x: 437, startPoint y: 253, endPoint x: 475, endPoint y: 256, distance: 38.0
click at [475, 191] on h2 "The Authorization Anti-Pattern" at bounding box center [527, 154] width 471 height 73
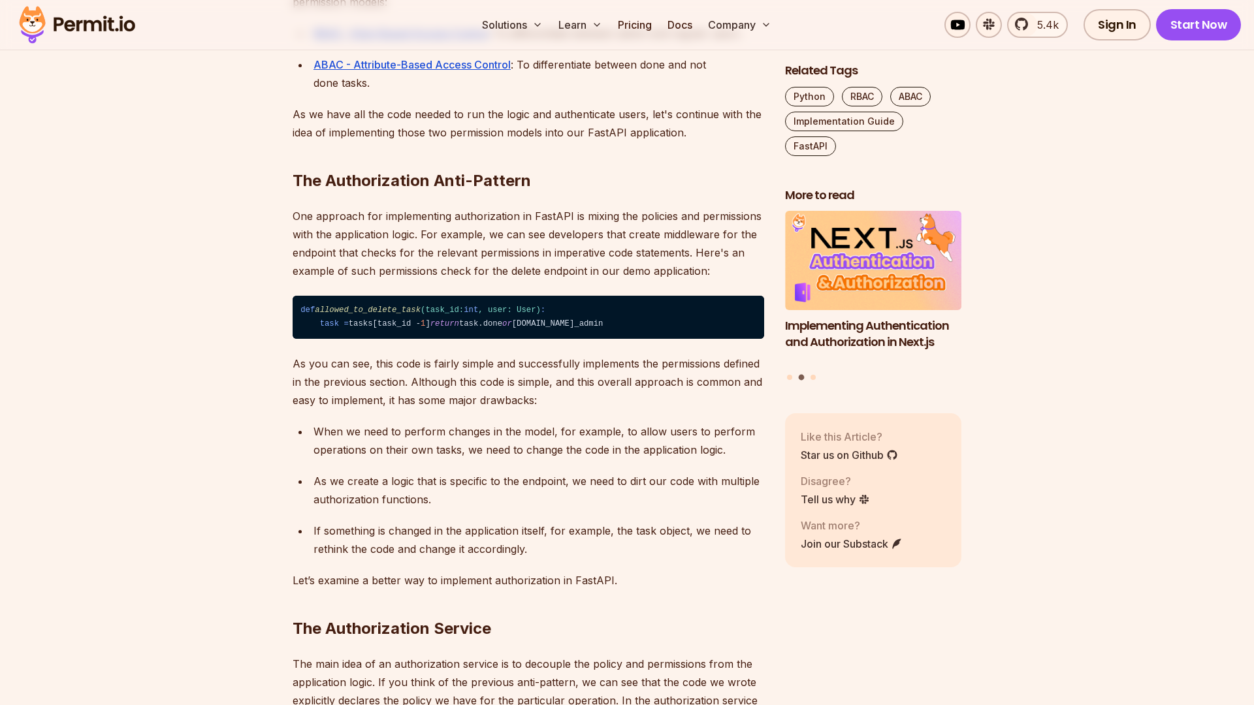
click at [429, 191] on h2 "The Authorization Anti-Pattern" at bounding box center [527, 154] width 471 height 73
drag, startPoint x: 437, startPoint y: 253, endPoint x: 464, endPoint y: 259, distance: 26.6
click at [464, 191] on h2 "The Authorization Anti-Pattern" at bounding box center [527, 154] width 471 height 73
click at [451, 191] on h2 "The Authorization Anti-Pattern" at bounding box center [527, 154] width 471 height 73
drag, startPoint x: 436, startPoint y: 257, endPoint x: 465, endPoint y: 260, distance: 28.8
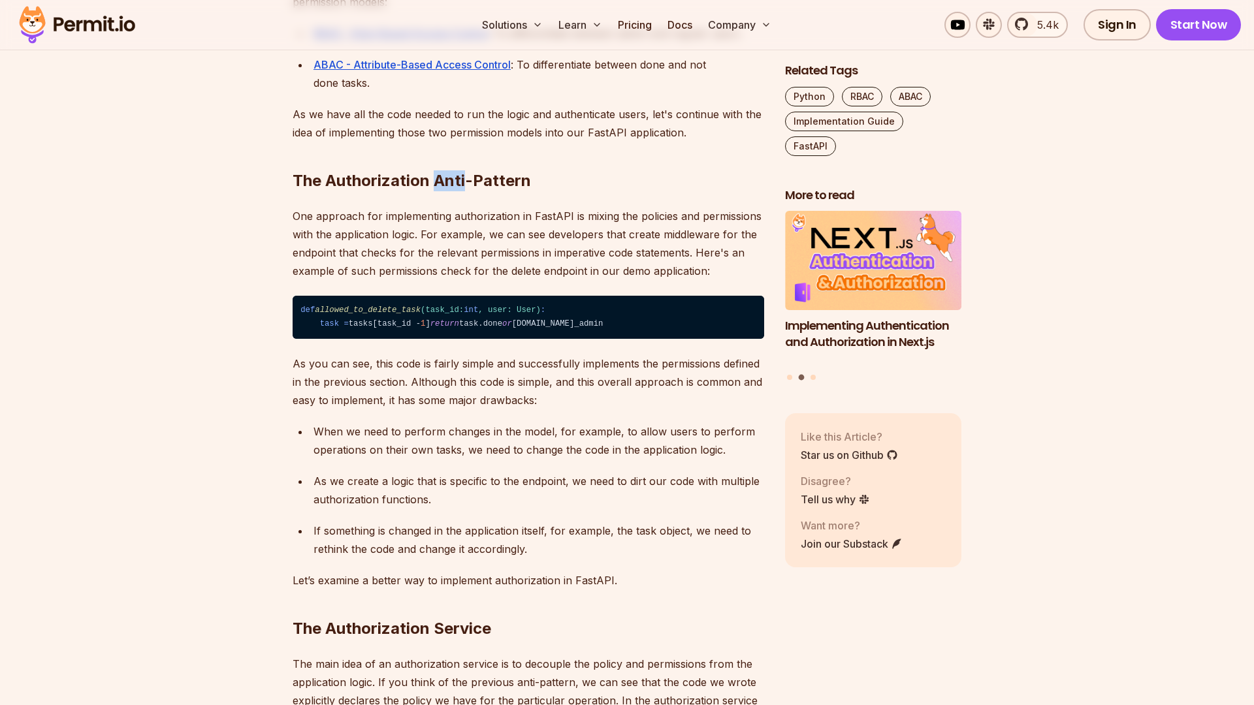
click at [465, 191] on h2 "The Authorization Anti-Pattern" at bounding box center [527, 154] width 471 height 73
